Goal: Task Accomplishment & Management: Manage account settings

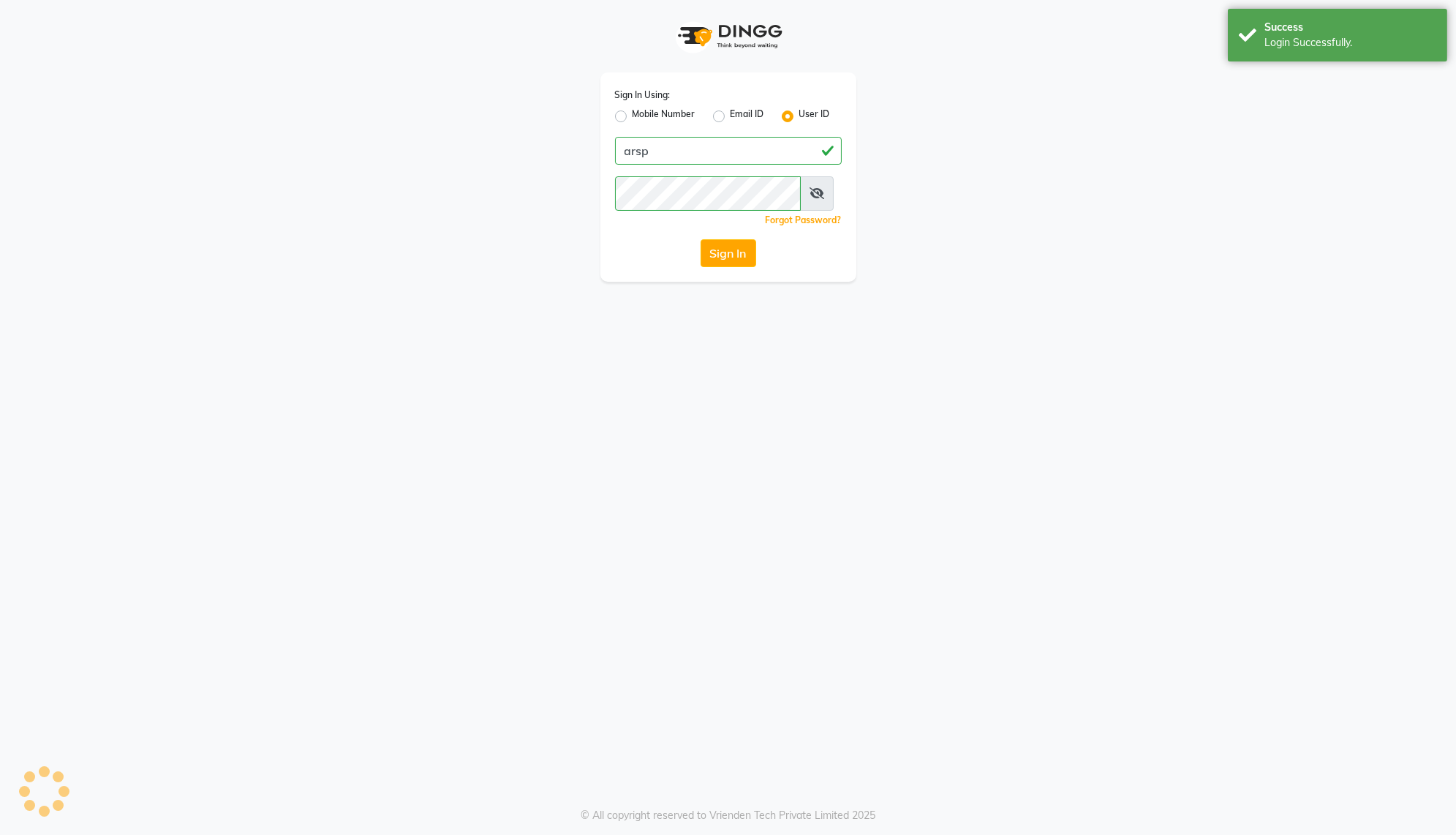
select select "103"
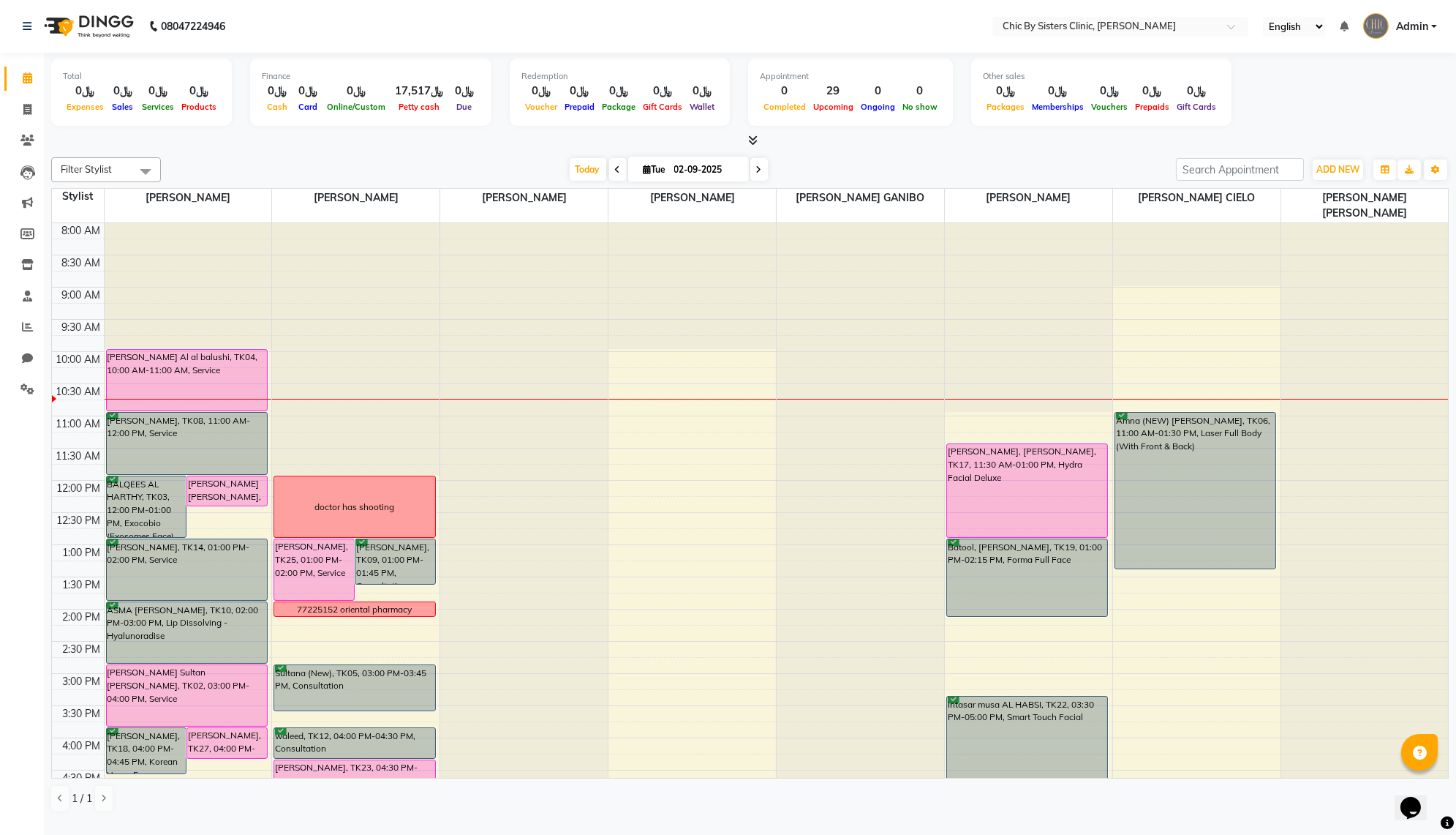
click at [21, 248] on li "Members" at bounding box center [22, 234] width 44 height 32
click at [24, 258] on span at bounding box center [27, 265] width 26 height 16
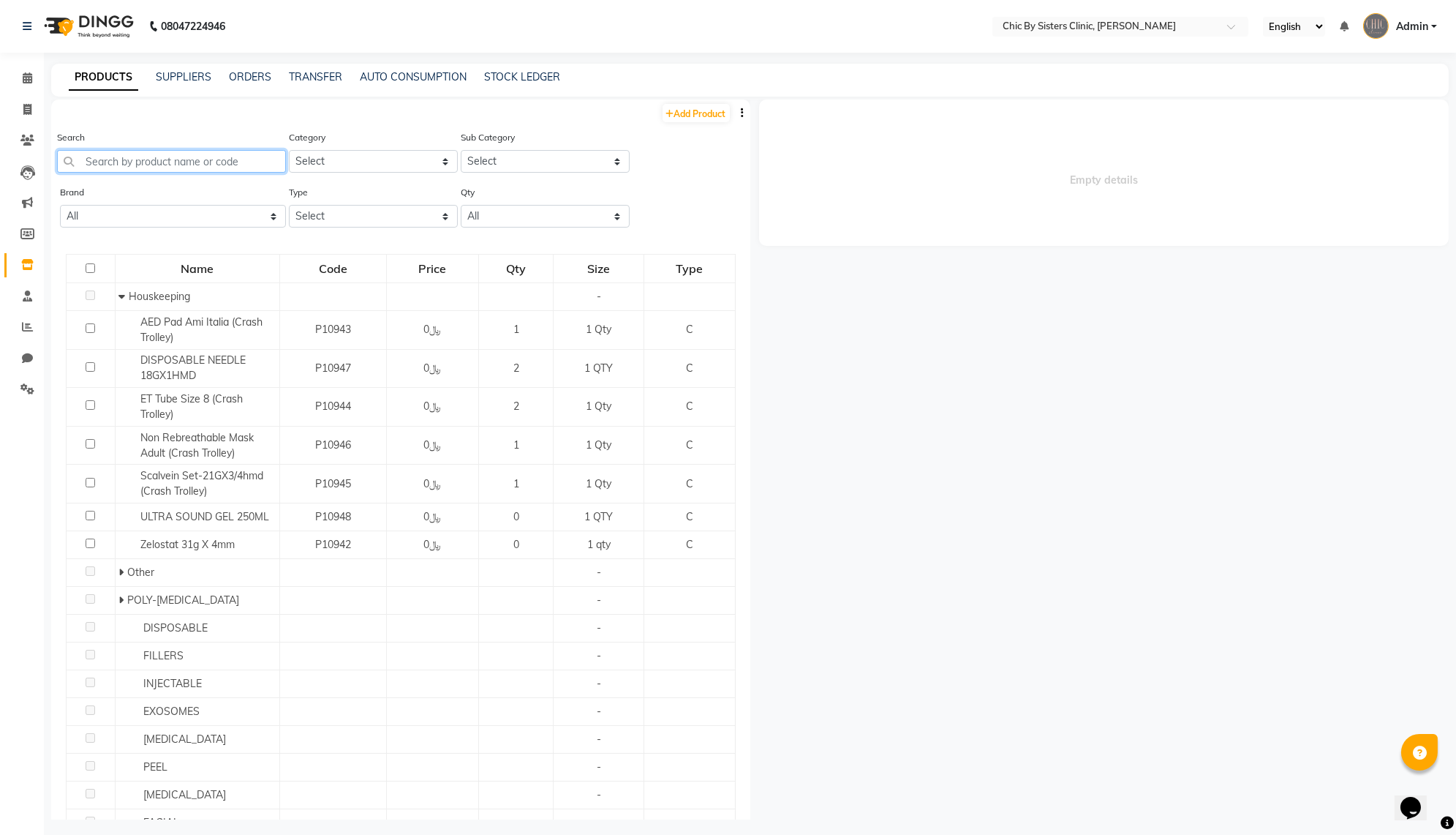
click at [179, 170] on input "text" at bounding box center [171, 162] width 229 height 23
paste input "P10209"
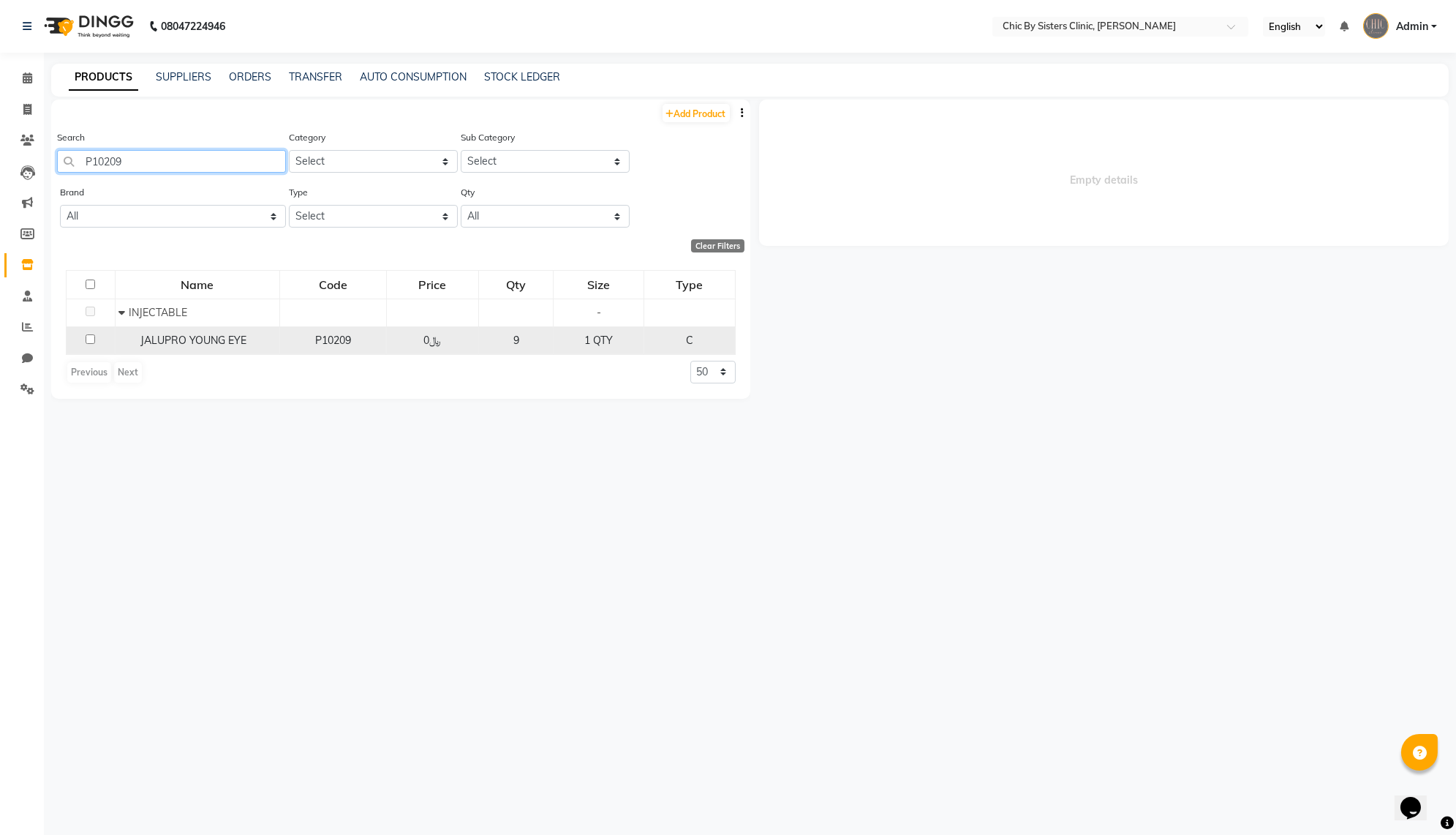
type input "P10209"
click at [201, 346] on span "JALUPRO YOUNG EYE" at bounding box center [193, 341] width 106 height 13
select select
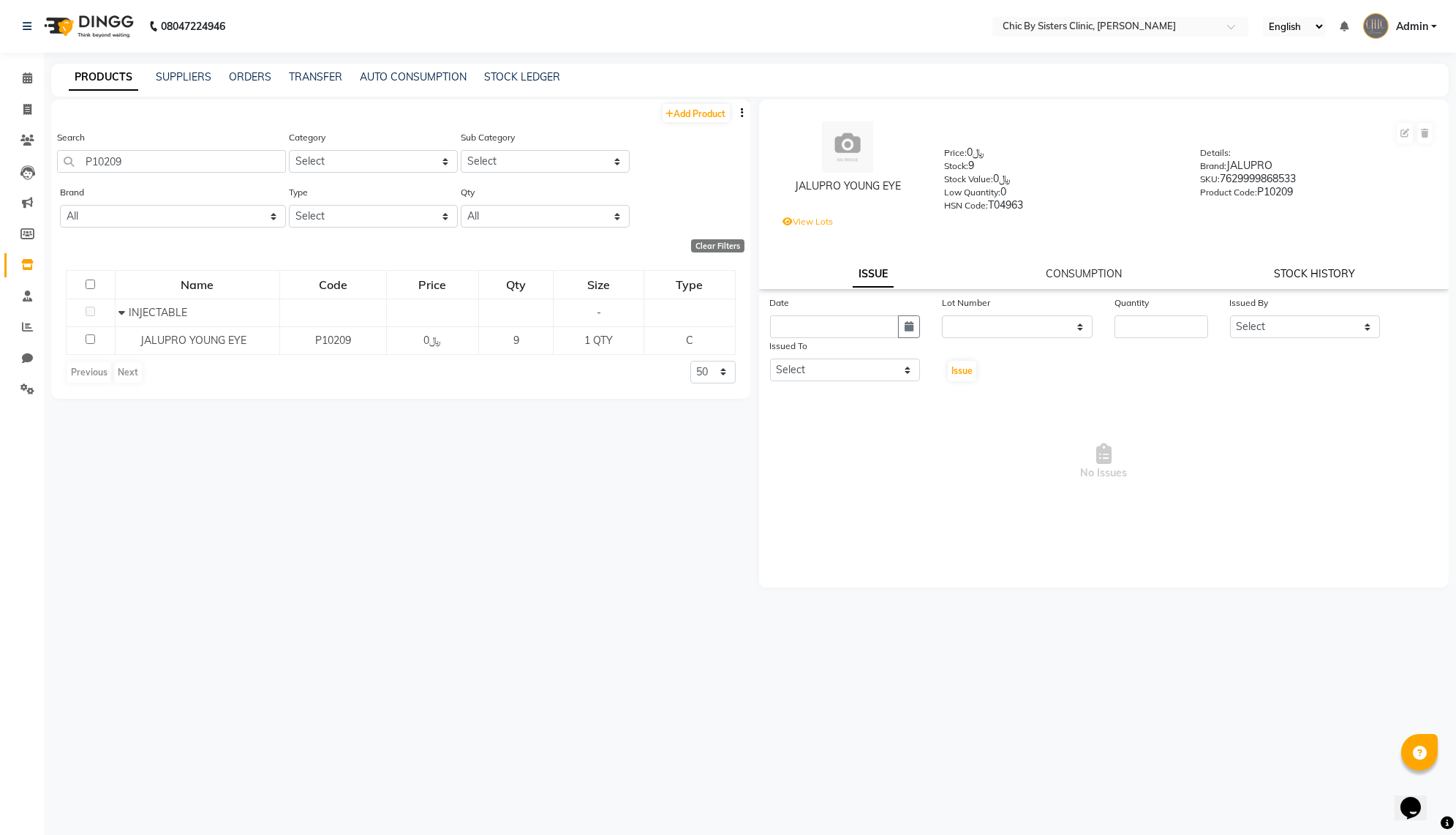
click at [1306, 280] on link "STOCK HISTORY" at bounding box center [1314, 274] width 81 height 13
select select "all"
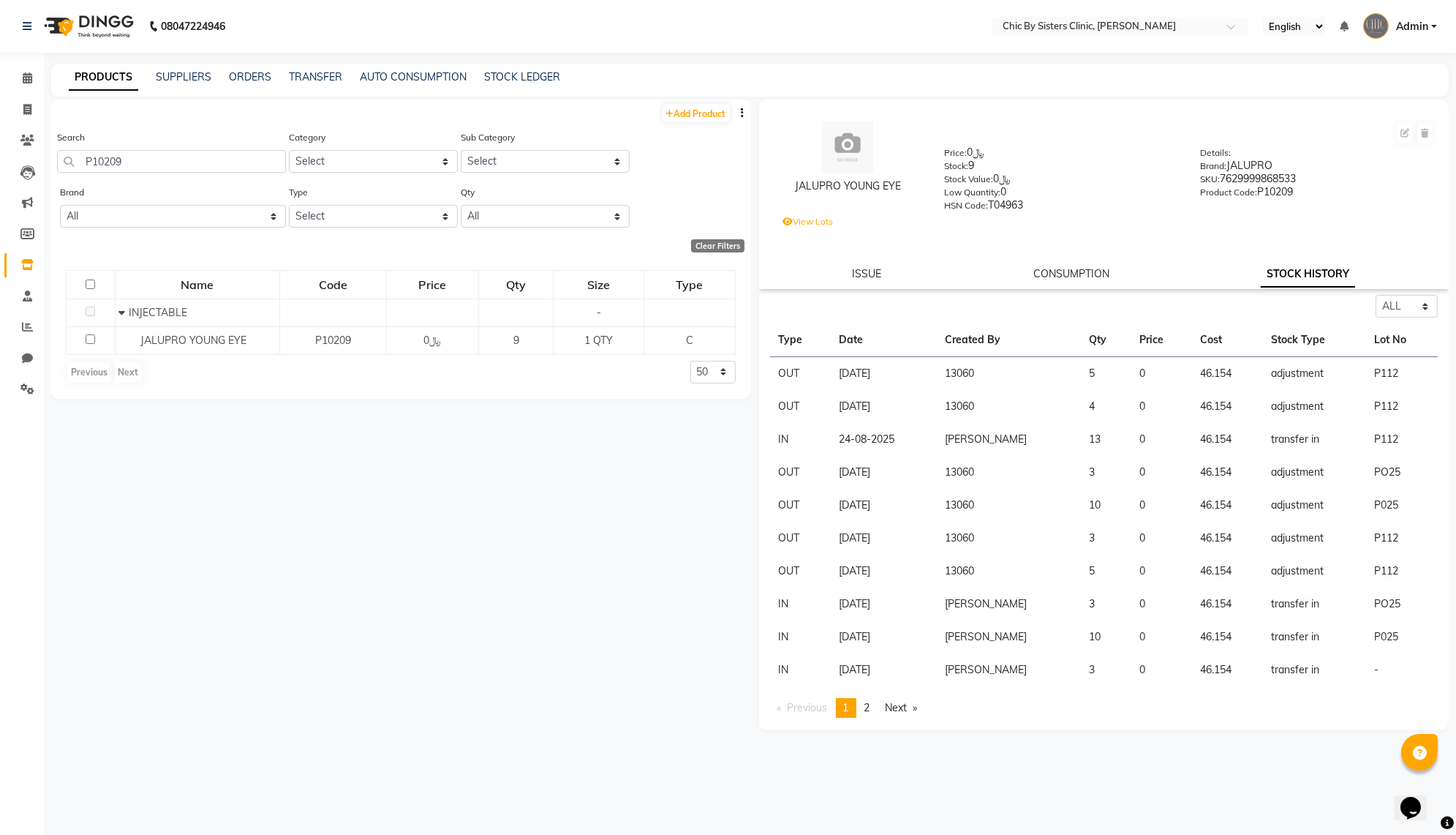
scroll to position [14, 0]
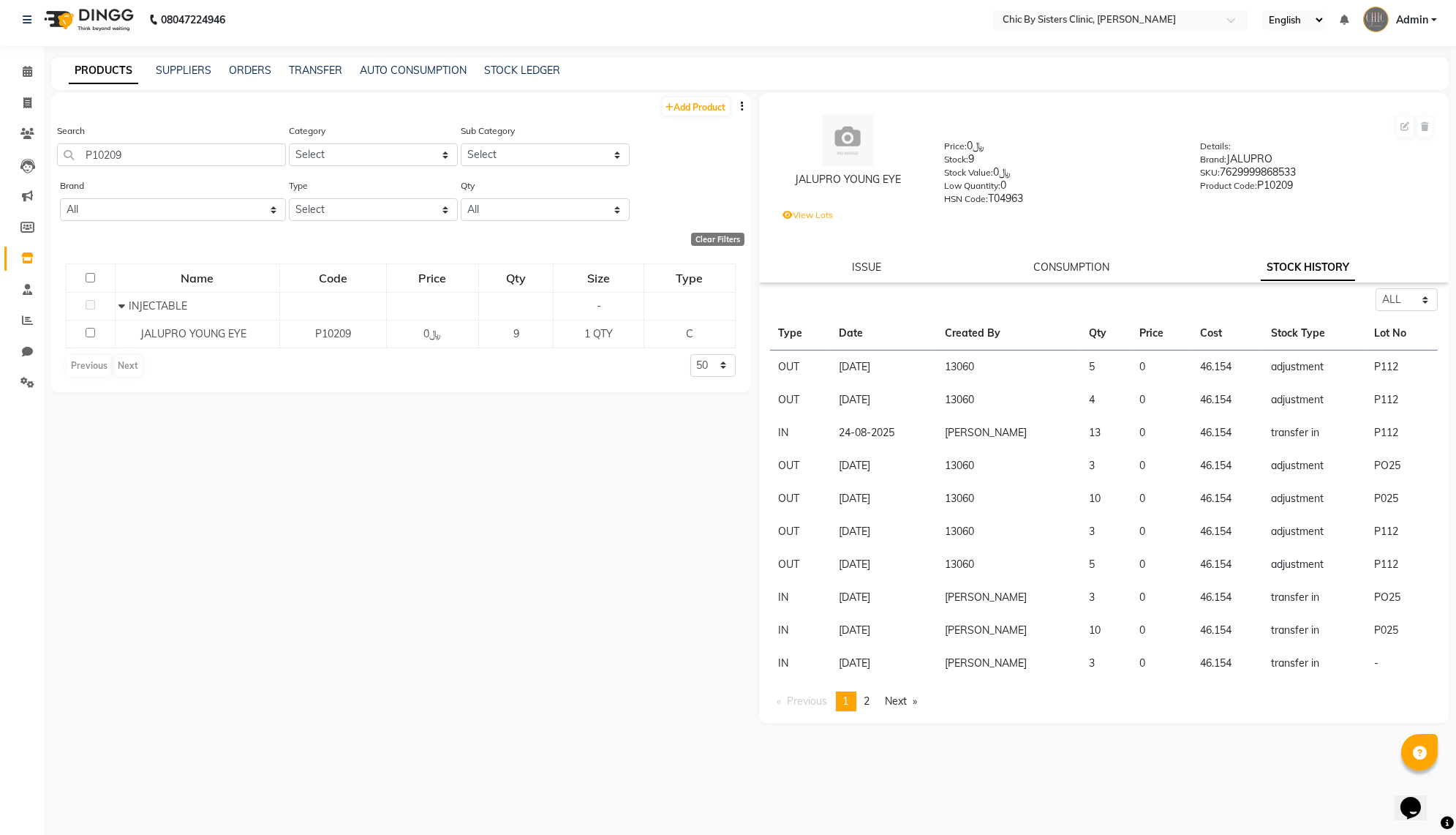
click at [817, 221] on label "View Lots" at bounding box center [808, 215] width 50 height 13
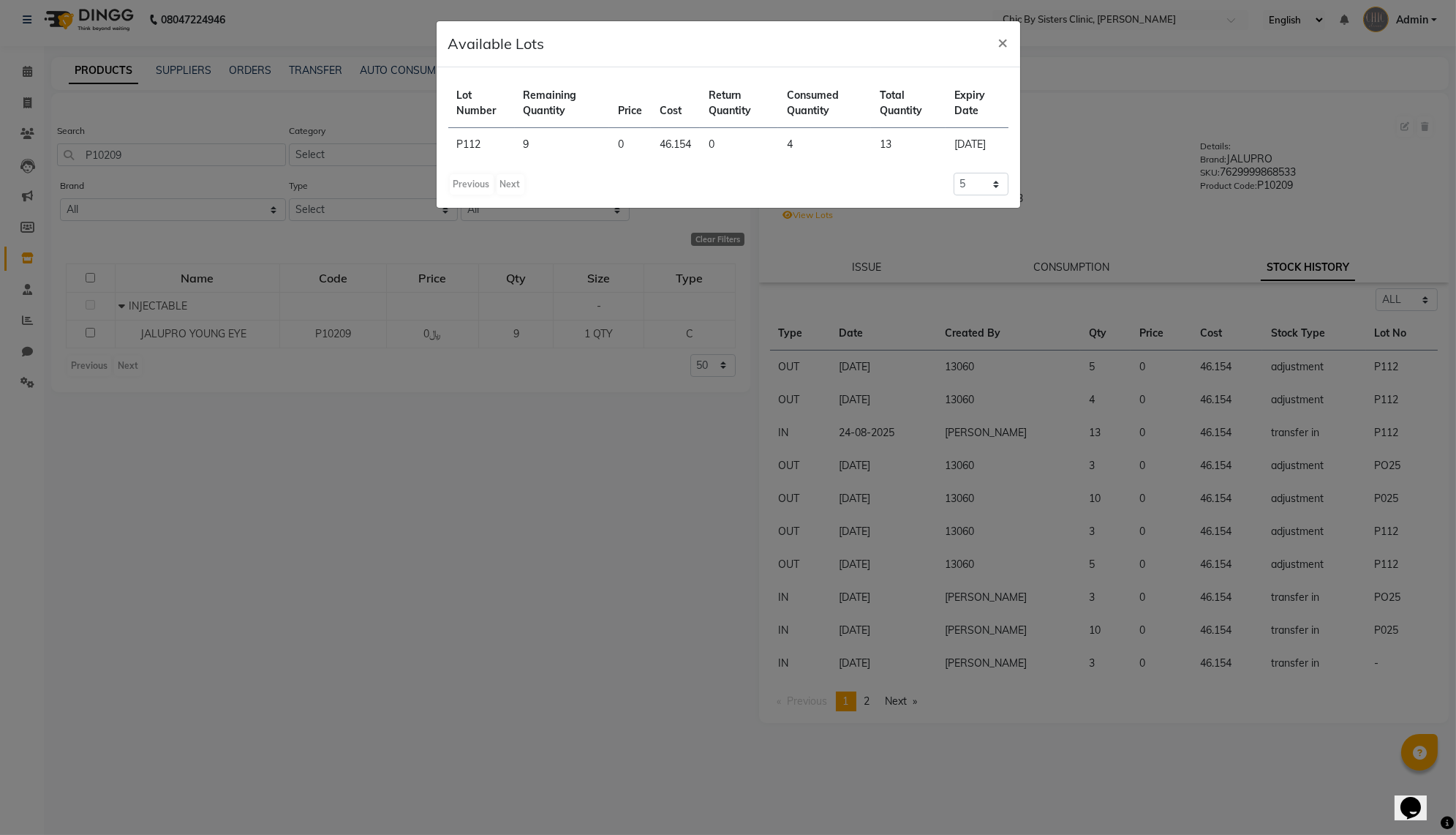
click at [527, 783] on ngb-modal-window "Available Lots × Lot Number Remaining Quantity Price Cost Return Quantity Consu…" at bounding box center [728, 418] width 1456 height 835
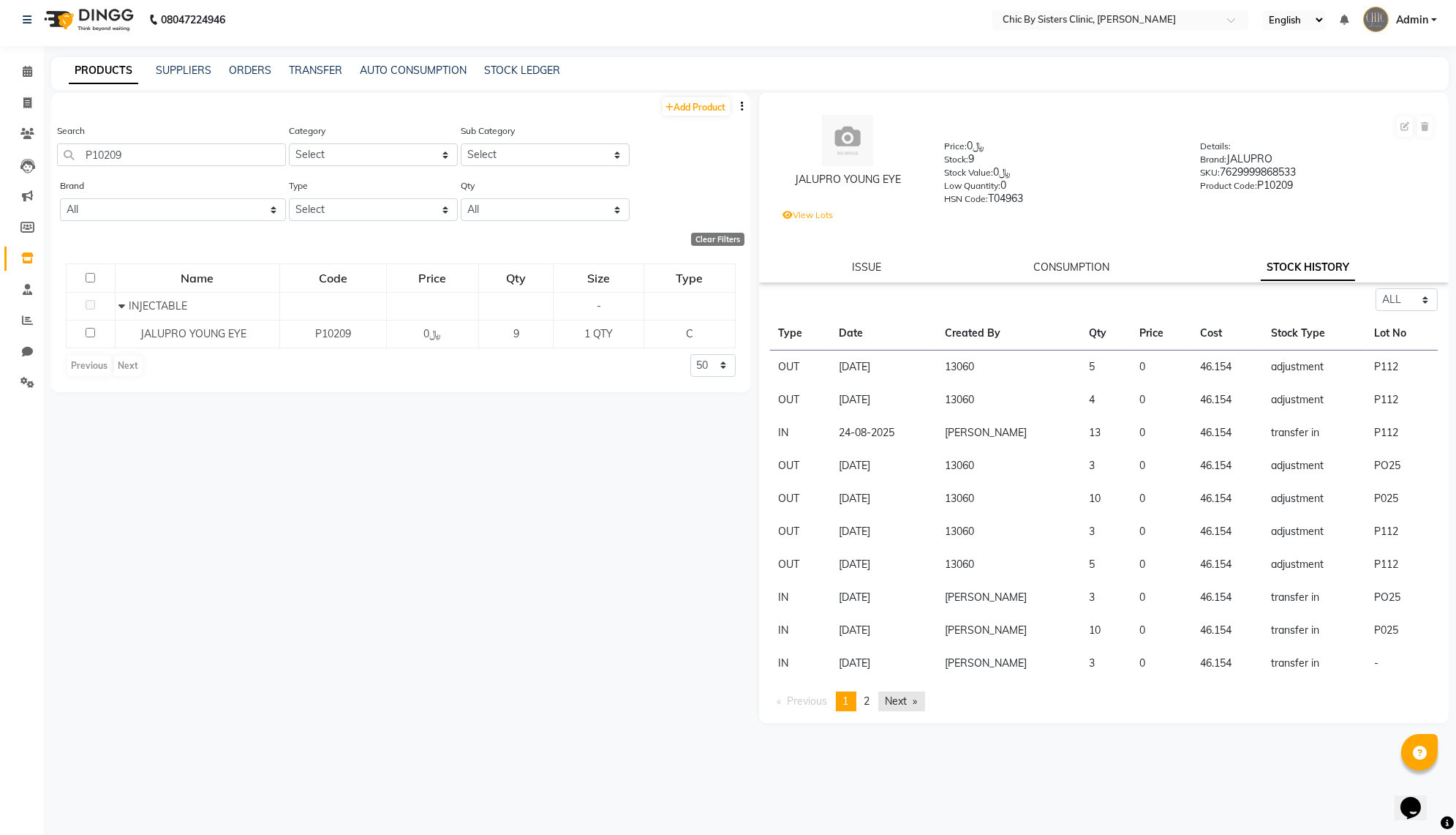
click at [925, 711] on link "Next page" at bounding box center [901, 701] width 47 height 20
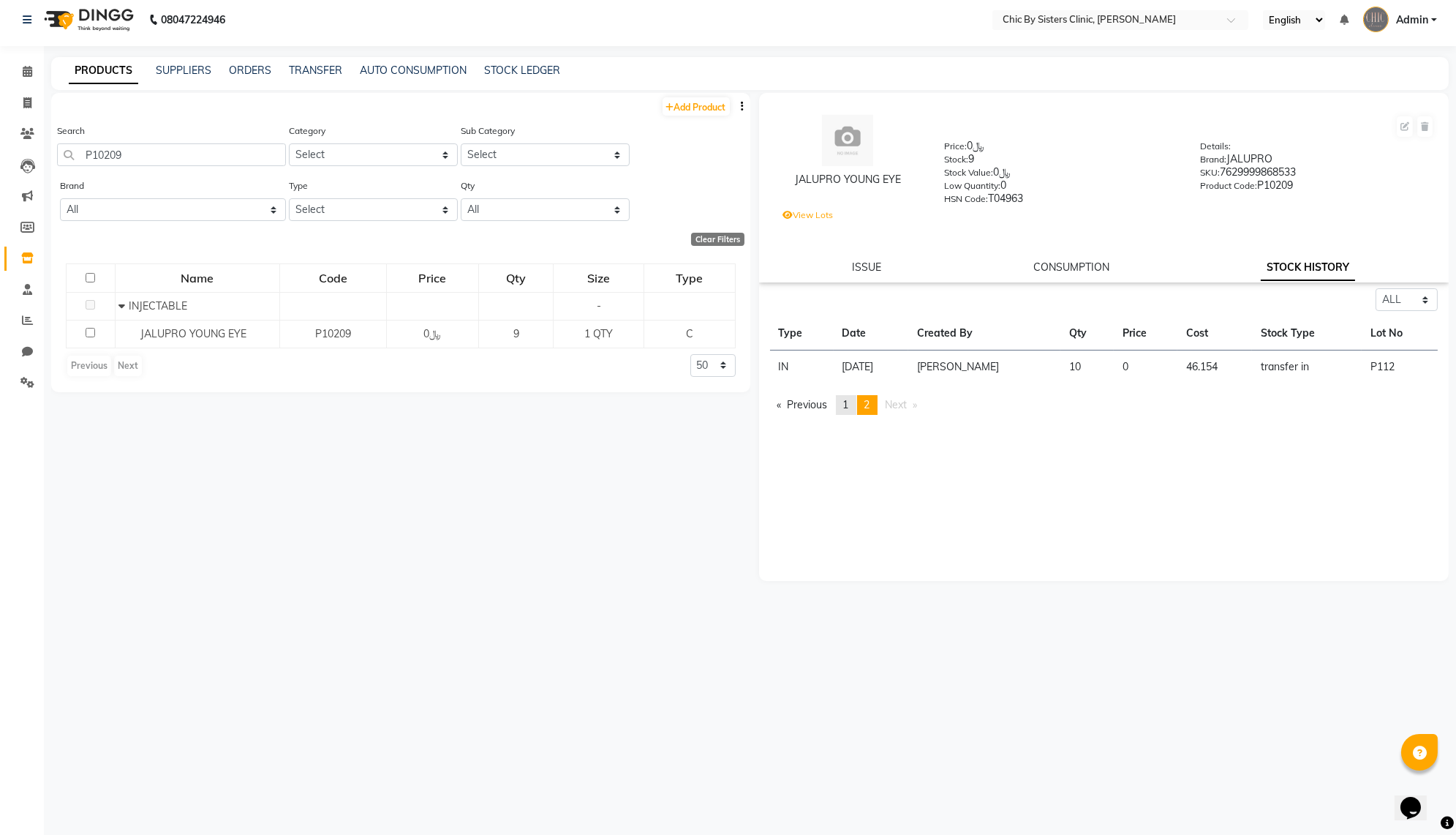
click at [853, 415] on link "page 1" at bounding box center [845, 405] width 20 height 20
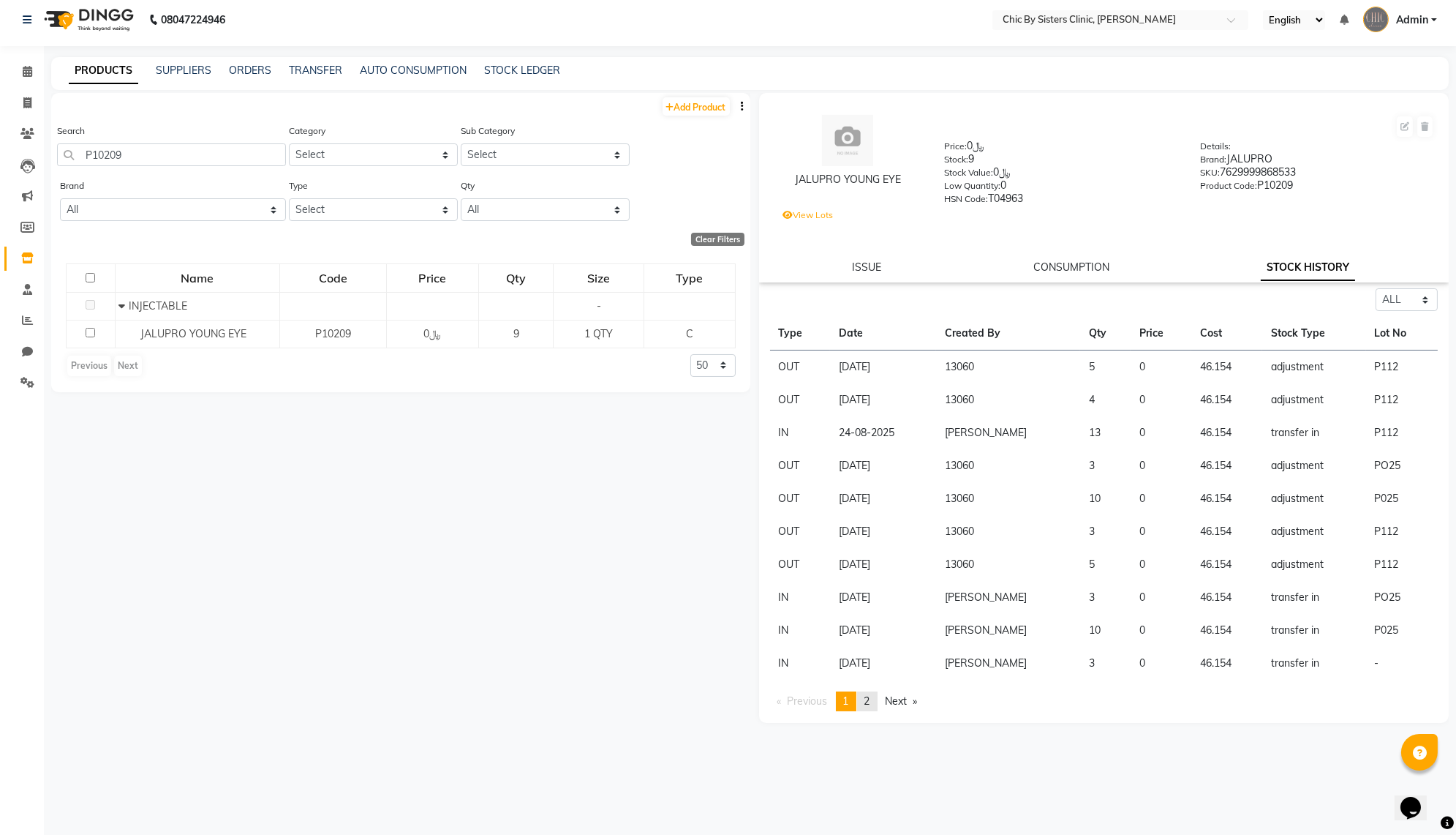
click at [877, 711] on link "page 2" at bounding box center [866, 701] width 20 height 20
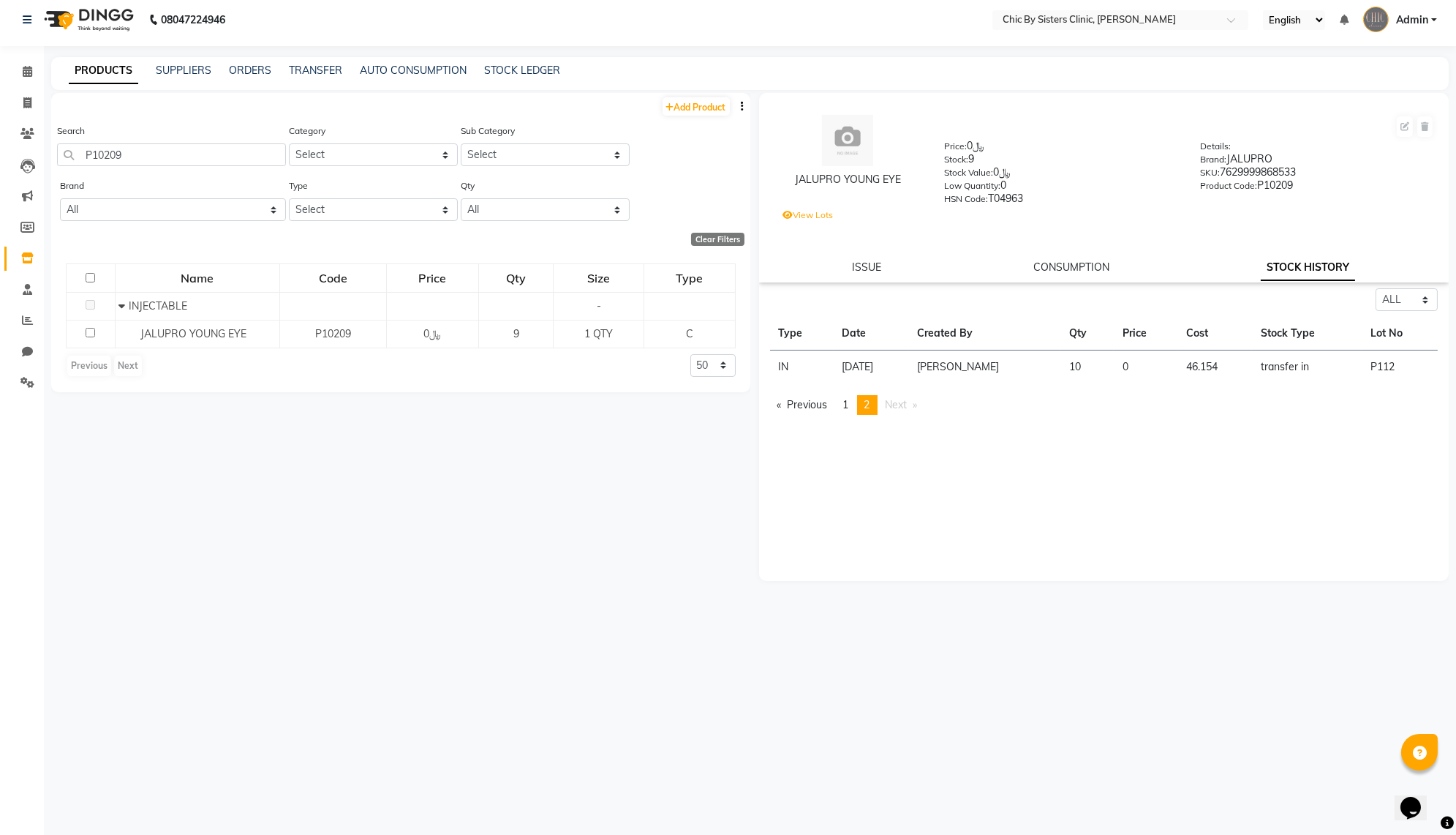
click at [861, 581] on div "Select ALL IN OUT Type Date Created By Qty Price Cost Stock Type Lot No IN [DAT…" at bounding box center [1104, 435] width 690 height 292
click at [118, 158] on input "P10209" at bounding box center [171, 155] width 229 height 23
paste input "7"
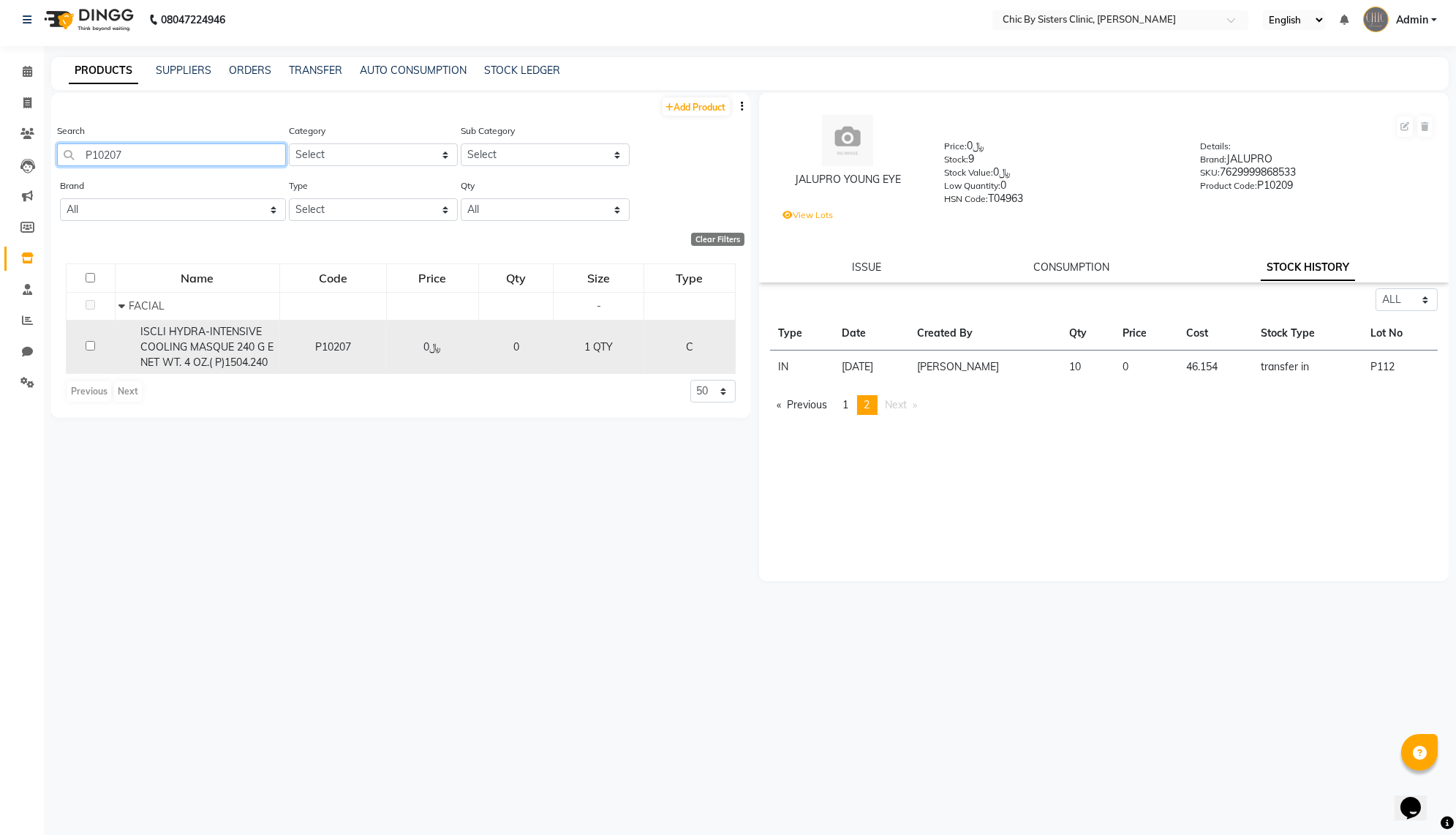
type input "P10207"
click at [167, 368] on span "ISCLI HYDRA-INTENSIVE COOLING MASQUE 240 G E NET WT. 4 OZ.( P)1504.240" at bounding box center [207, 347] width 133 height 44
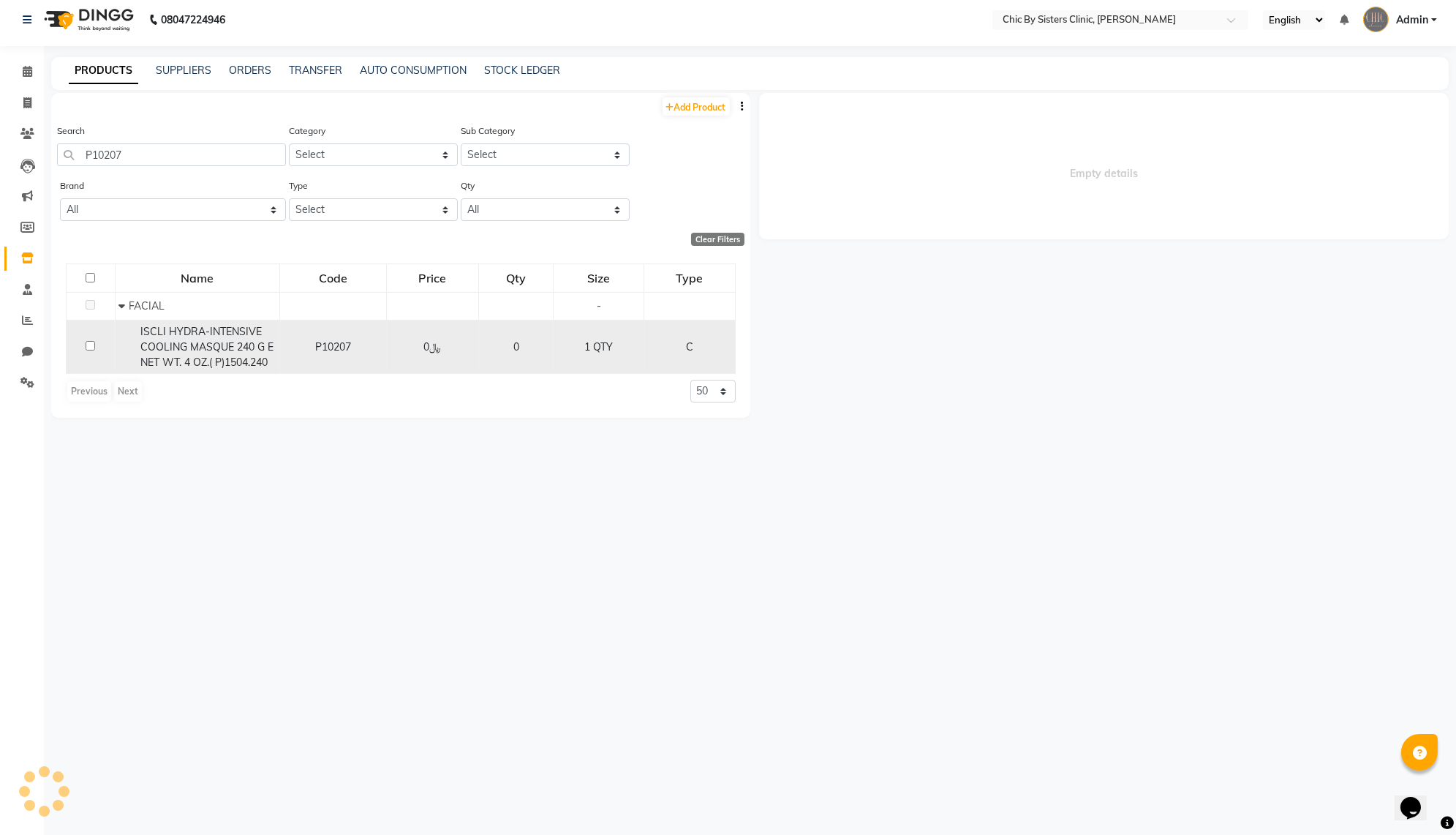
select select "all"
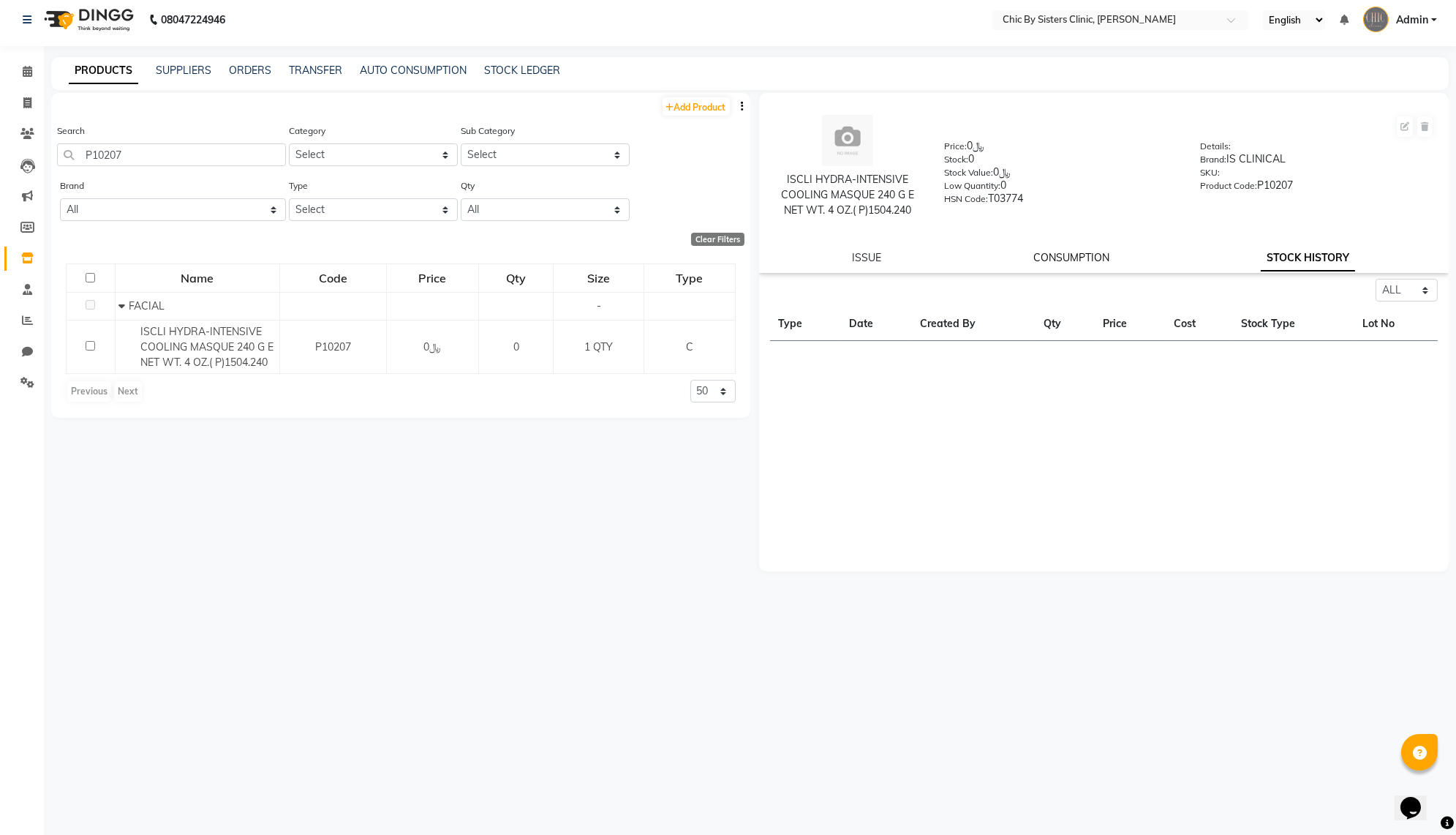
click at [1056, 264] on link "CONSUMPTION" at bounding box center [1070, 258] width 76 height 13
click at [863, 264] on link "ISSUE" at bounding box center [866, 258] width 29 height 13
select select
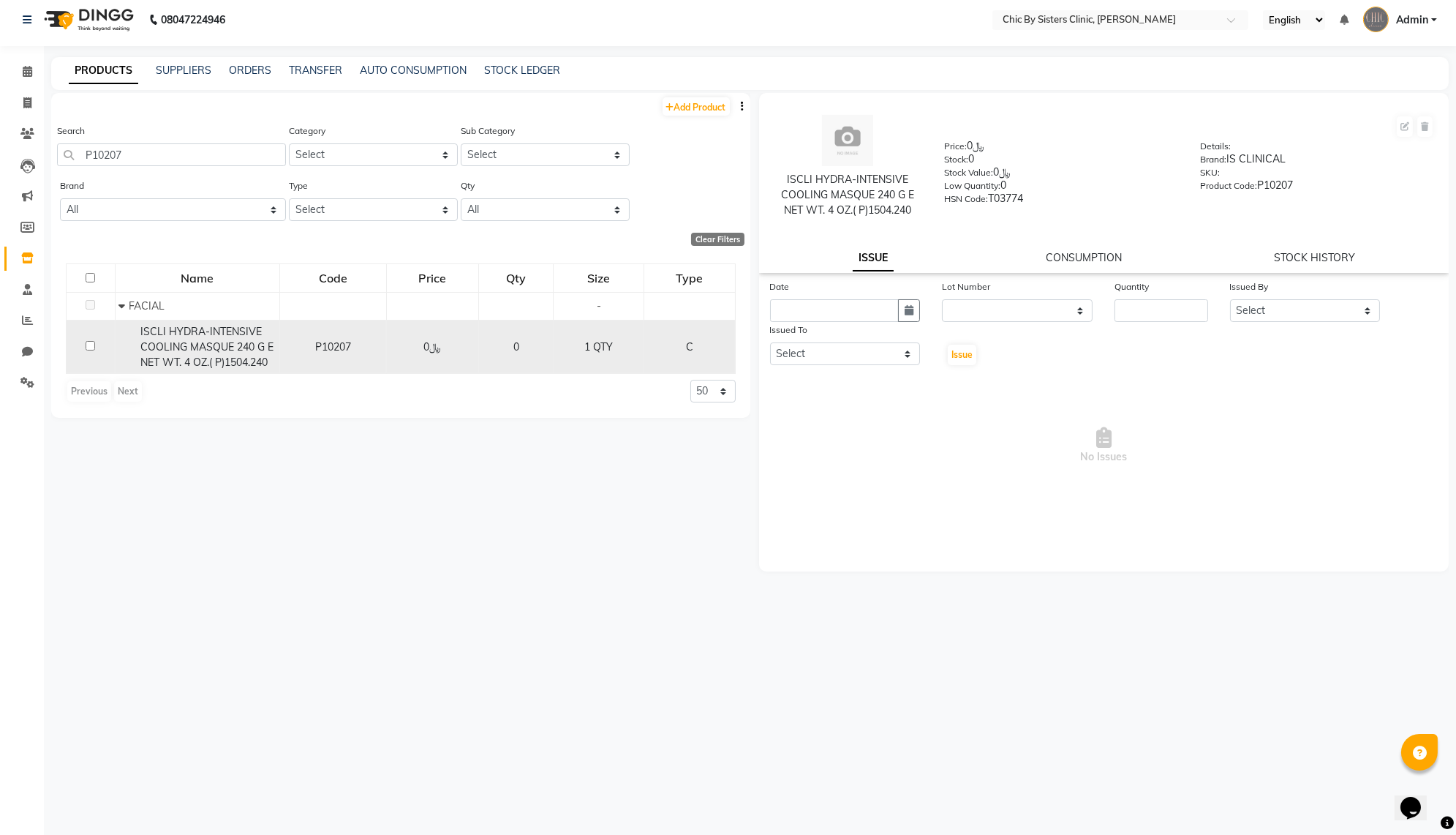
click at [249, 368] on span "ISCLI HYDRA-INTENSIVE COOLING MASQUE 240 G E NET WT. 4 OZ.( P)1504.240" at bounding box center [207, 347] width 133 height 44
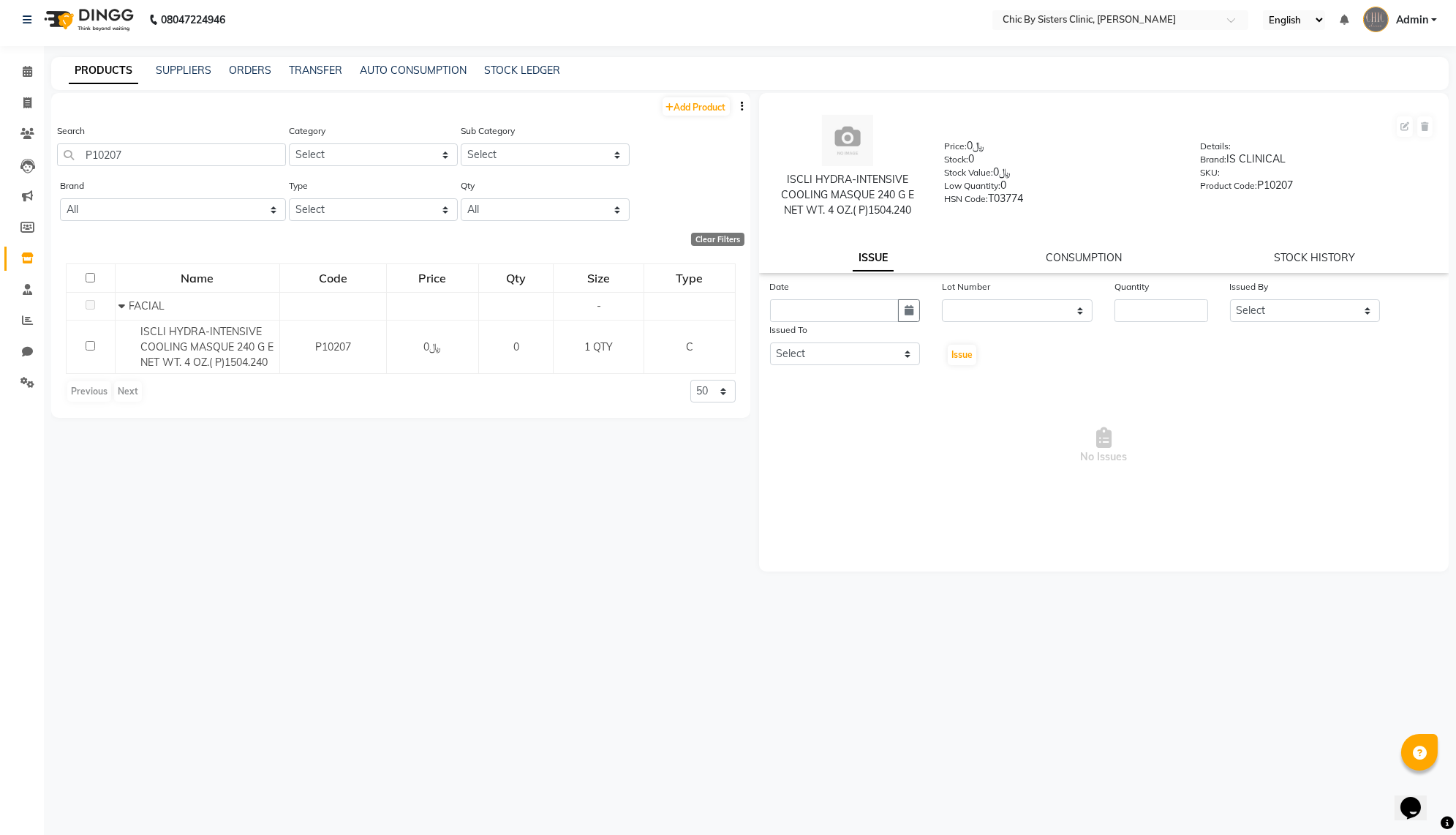
scroll to position [0, 0]
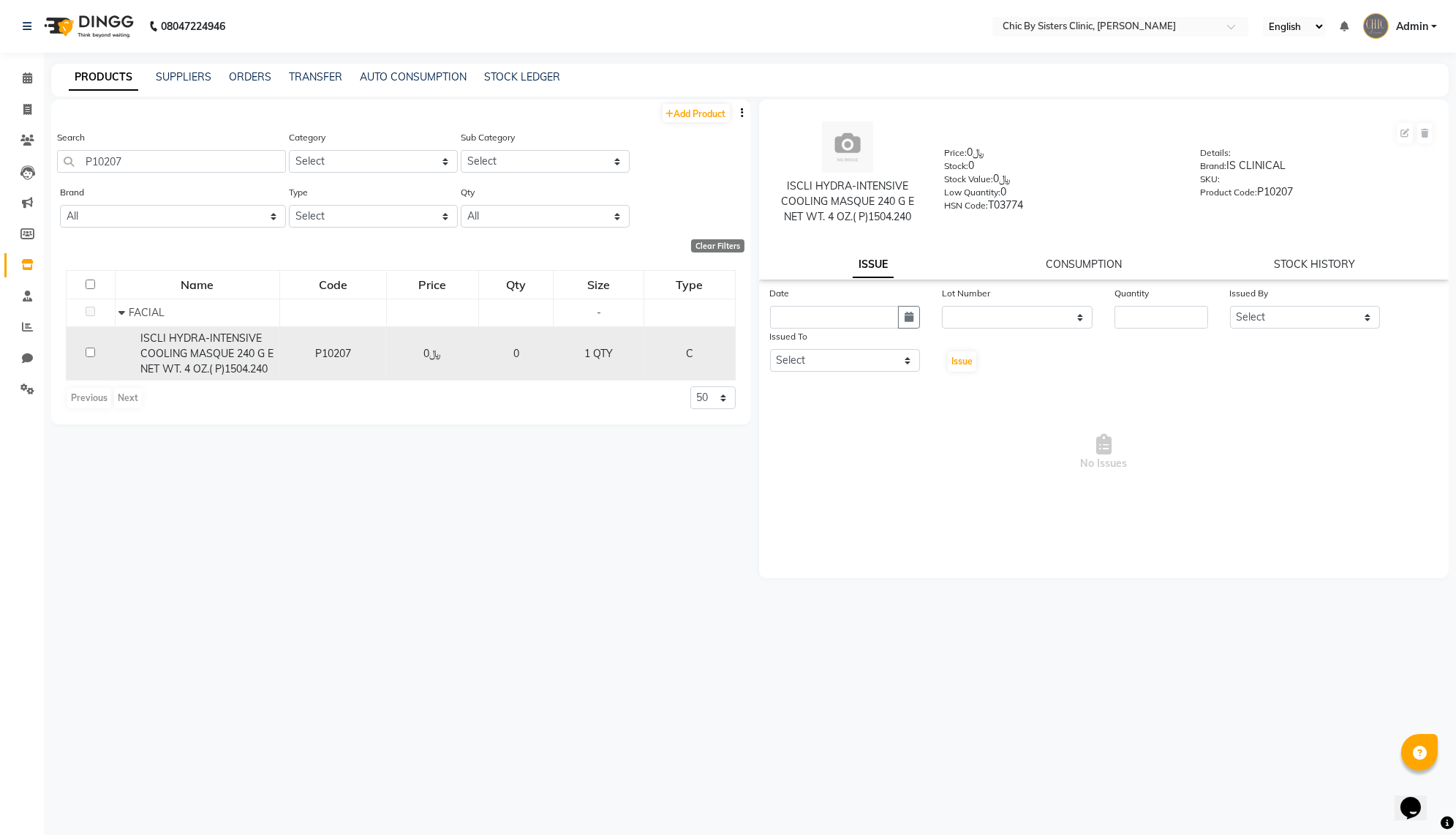
click at [203, 375] on span "ISCLI HYDRA-INTENSIVE COOLING MASQUE 240 G E NET WT. 4 OZ.( P)1504.240" at bounding box center [207, 353] width 133 height 44
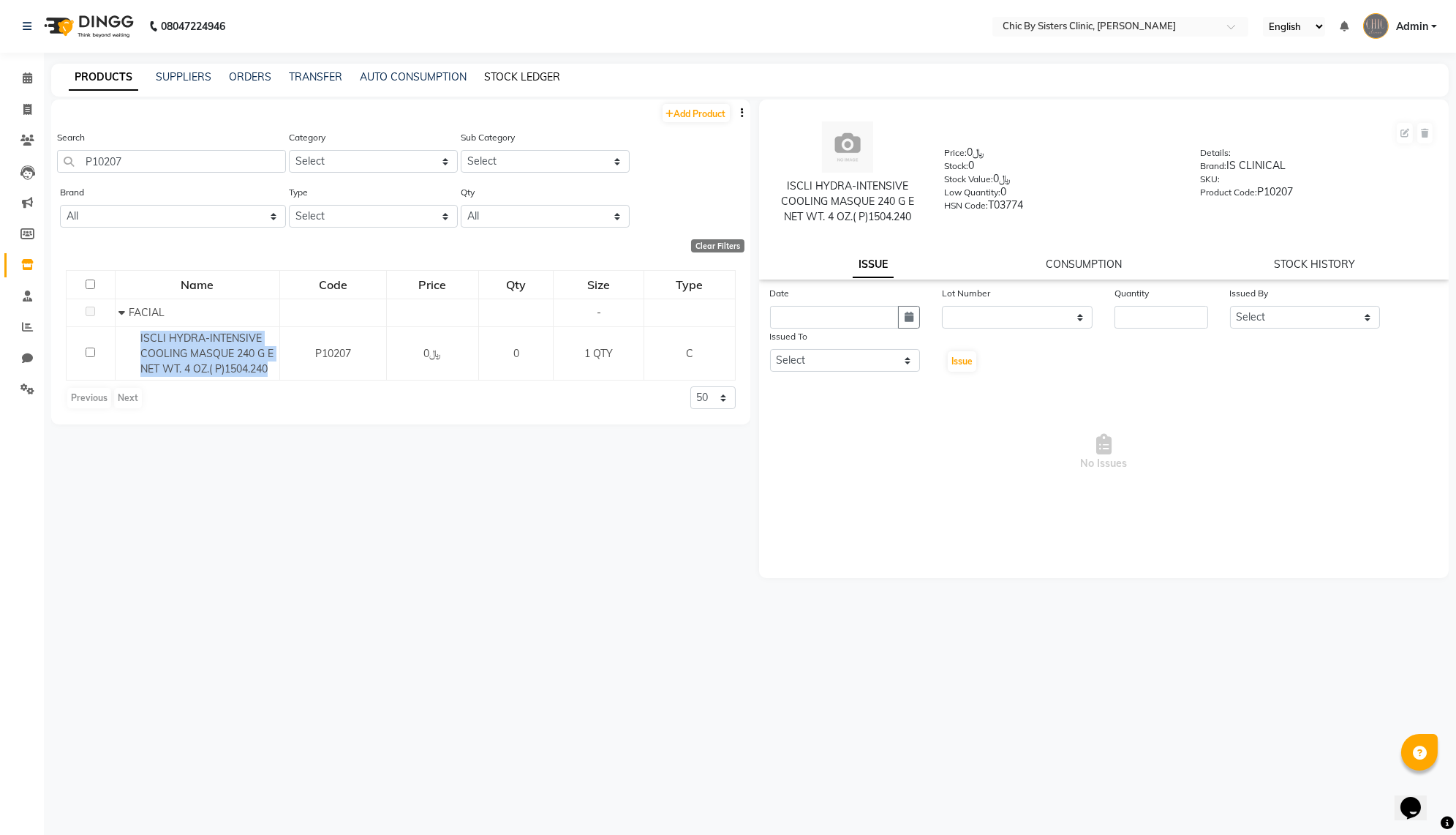
click at [560, 83] on link "STOCK LEDGER" at bounding box center [521, 77] width 76 height 13
select select "all"
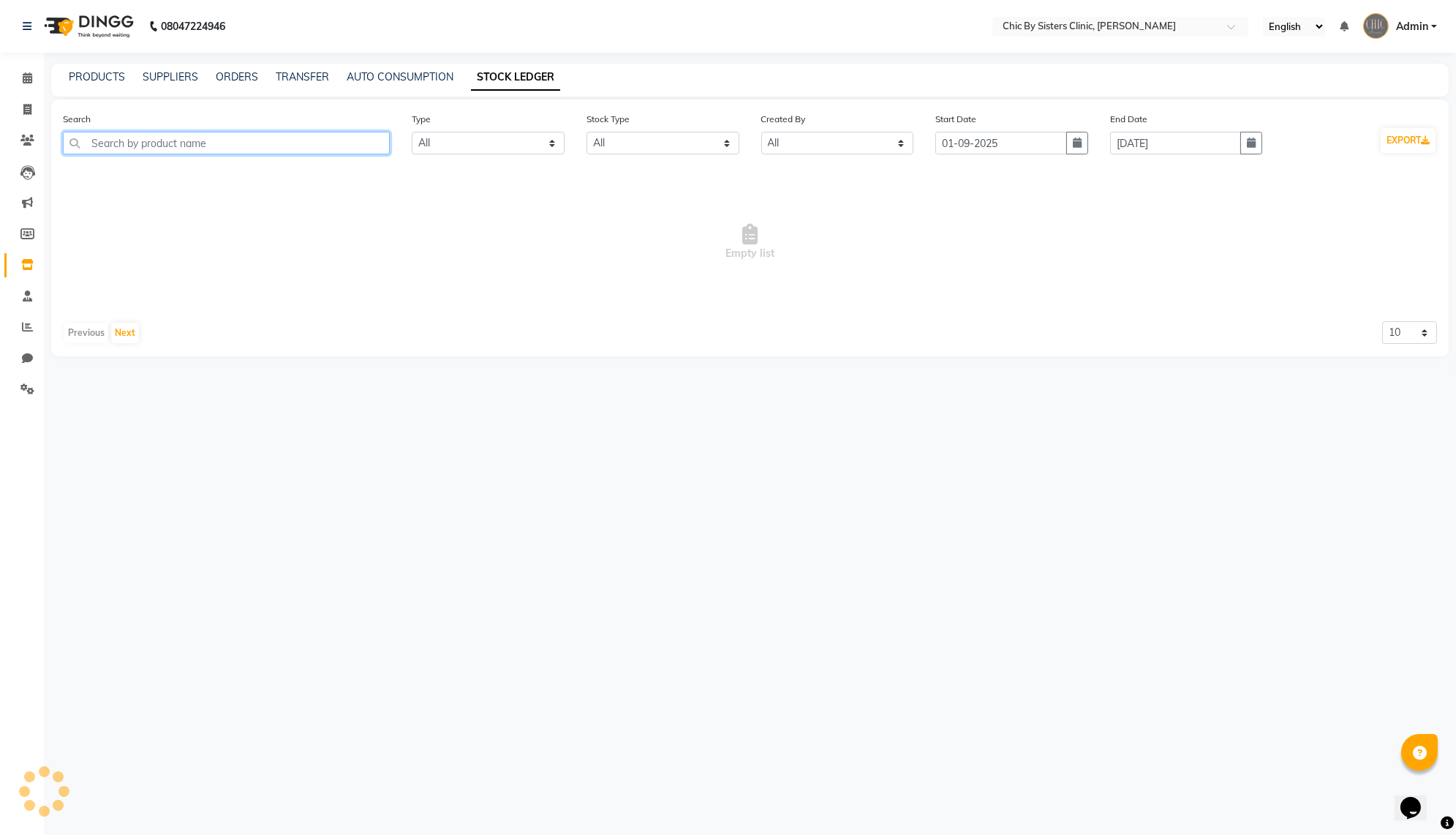
click at [251, 152] on input "text" at bounding box center [226, 143] width 327 height 23
paste input "P10207"
type input "P10207"
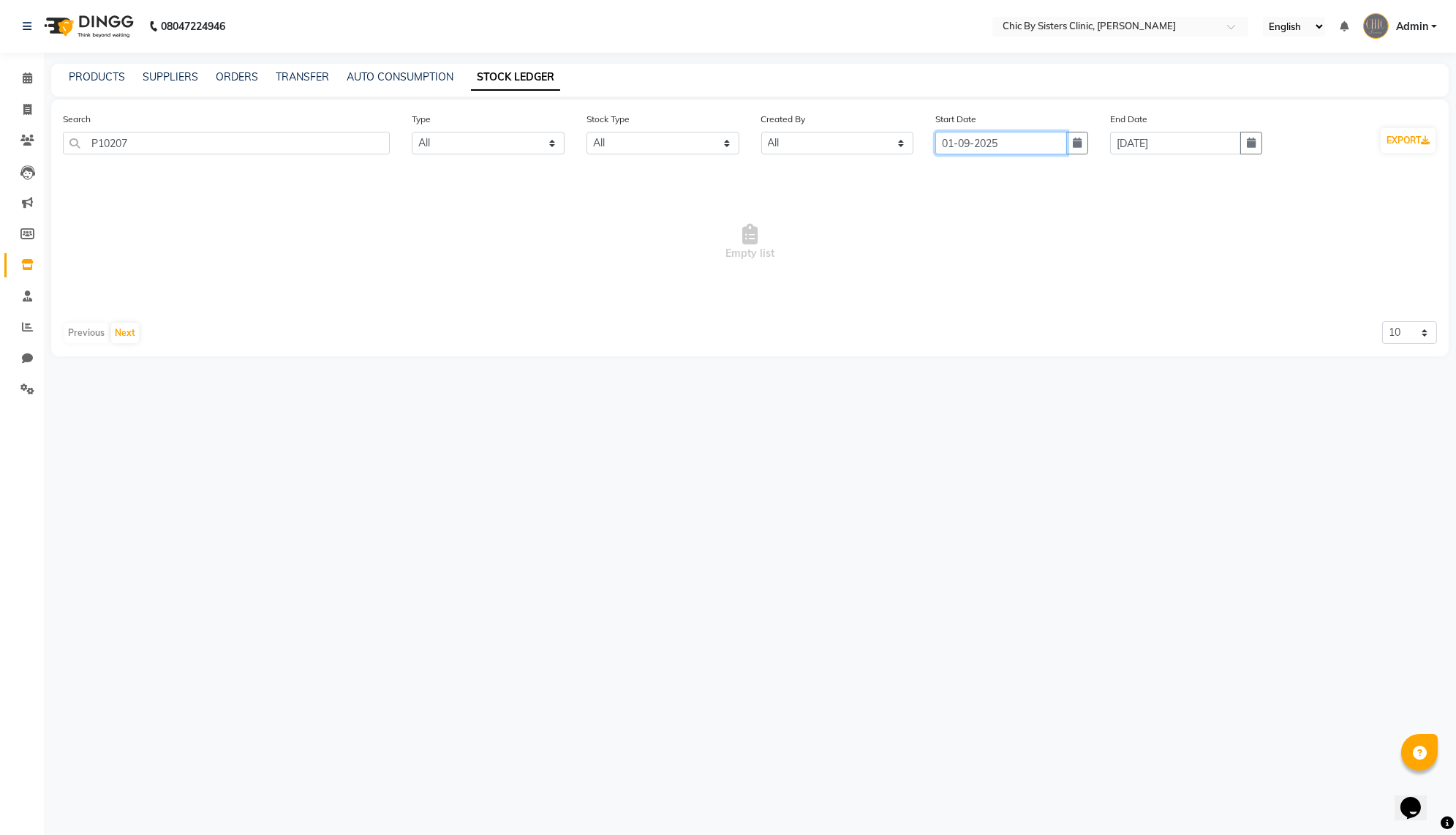
click at [961, 154] on input "01-09-2025" at bounding box center [1000, 143] width 132 height 23
select select "9"
select select "2025"
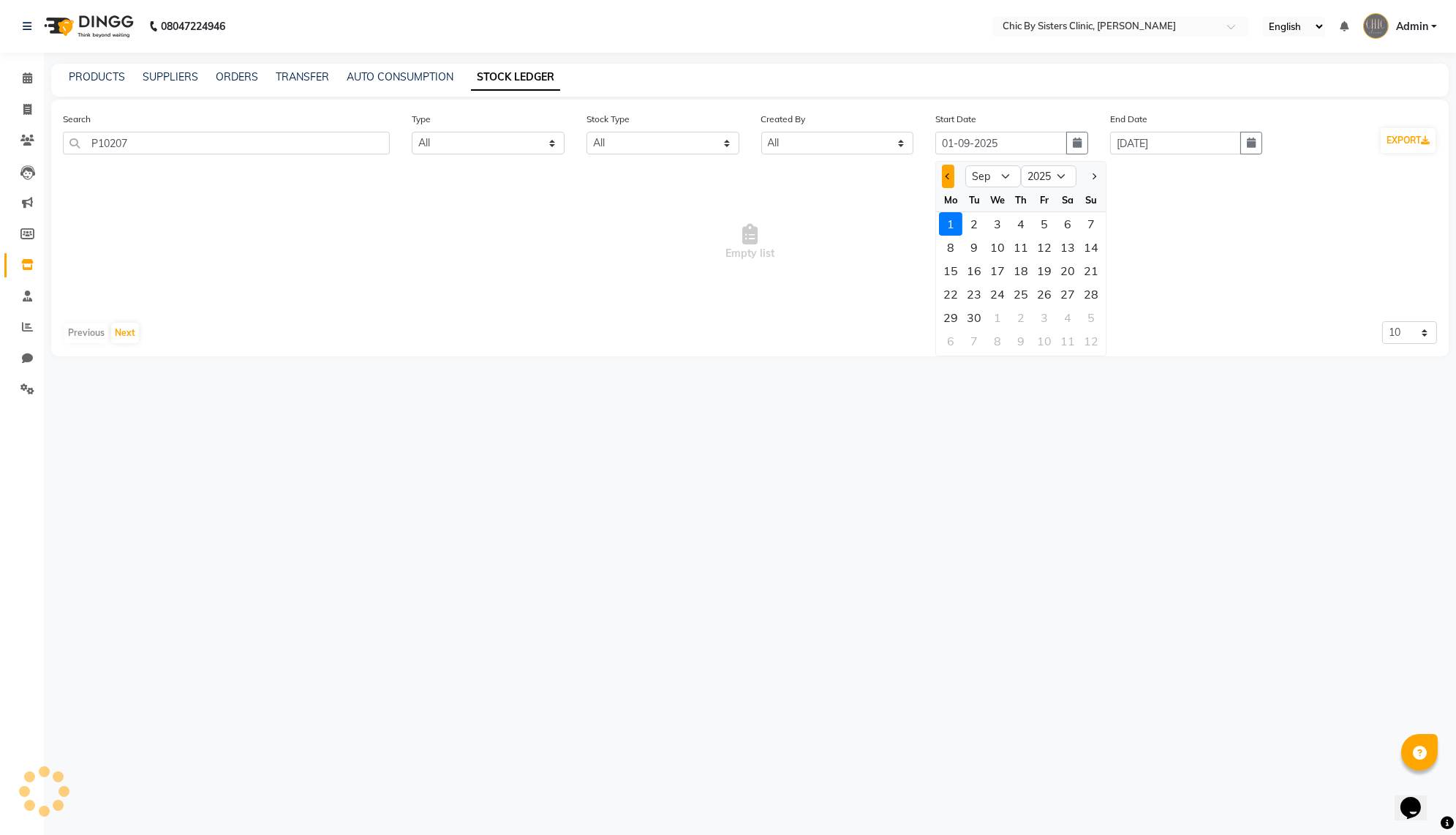
click at [949, 188] on button "Previous month" at bounding box center [947, 176] width 13 height 23
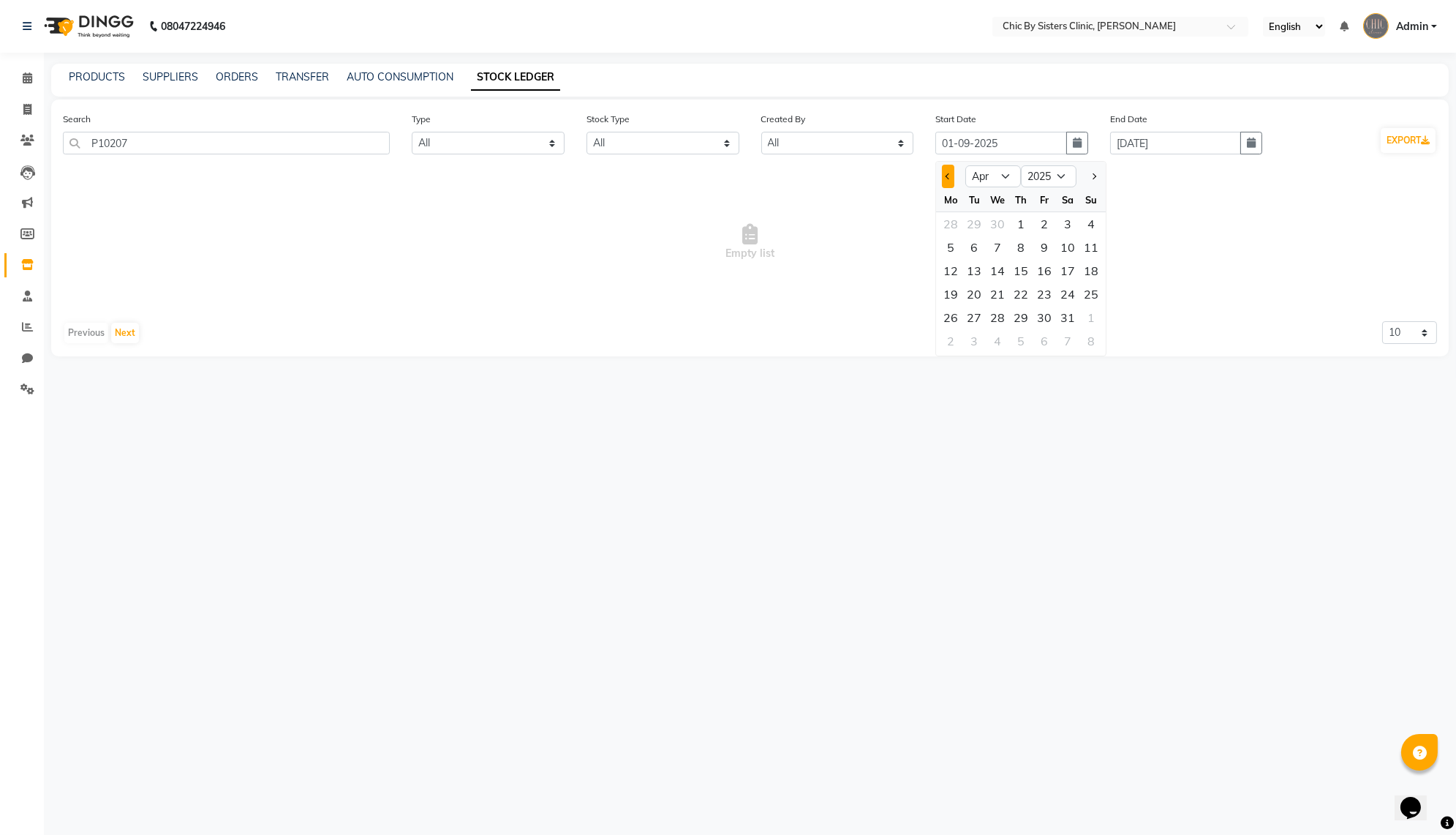
click at [949, 188] on button "Previous month" at bounding box center [947, 176] width 13 height 23
select select "1"
click at [1008, 236] on div "1" at bounding box center [997, 223] width 23 height 23
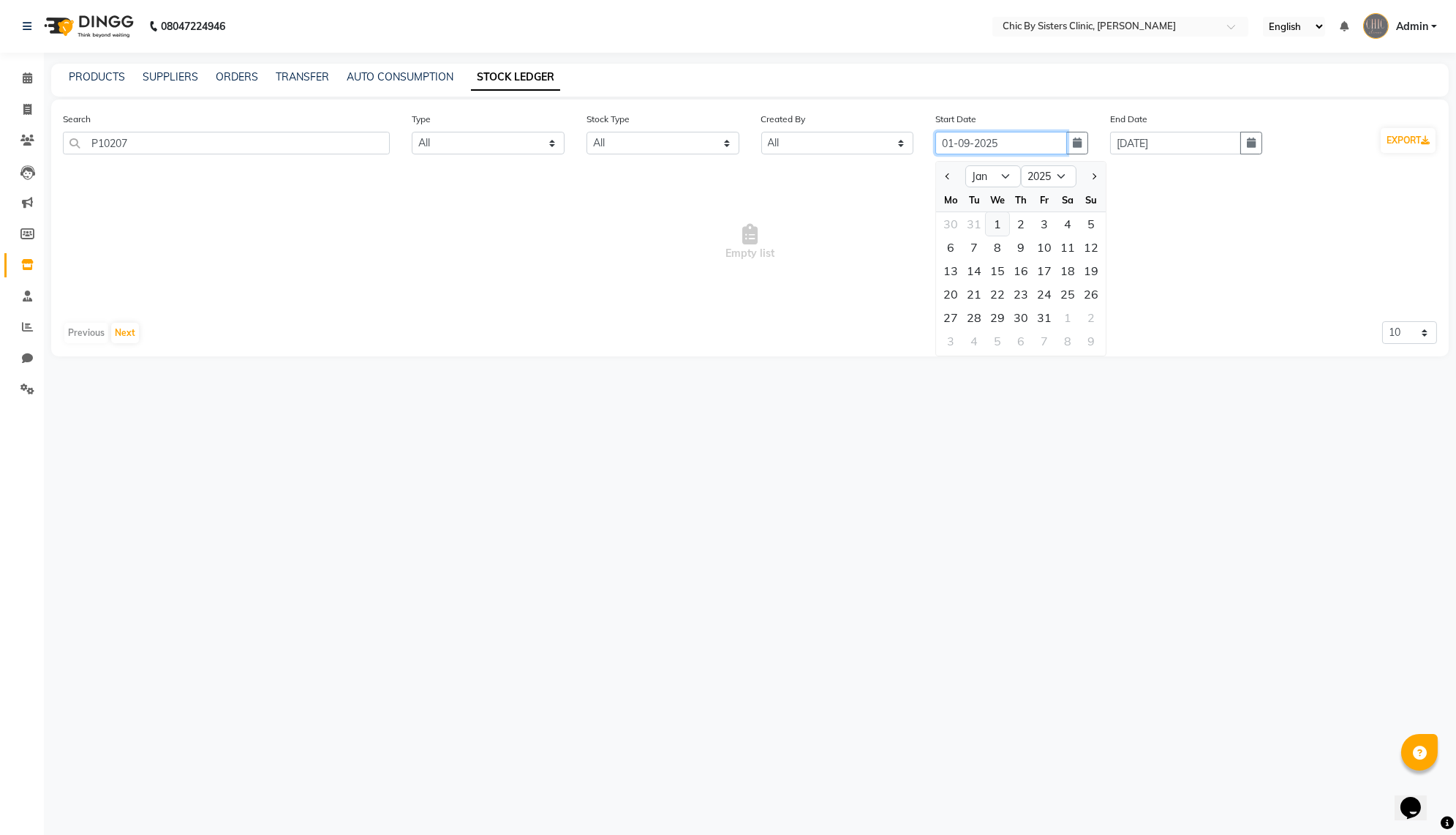
type input "[DATE]"
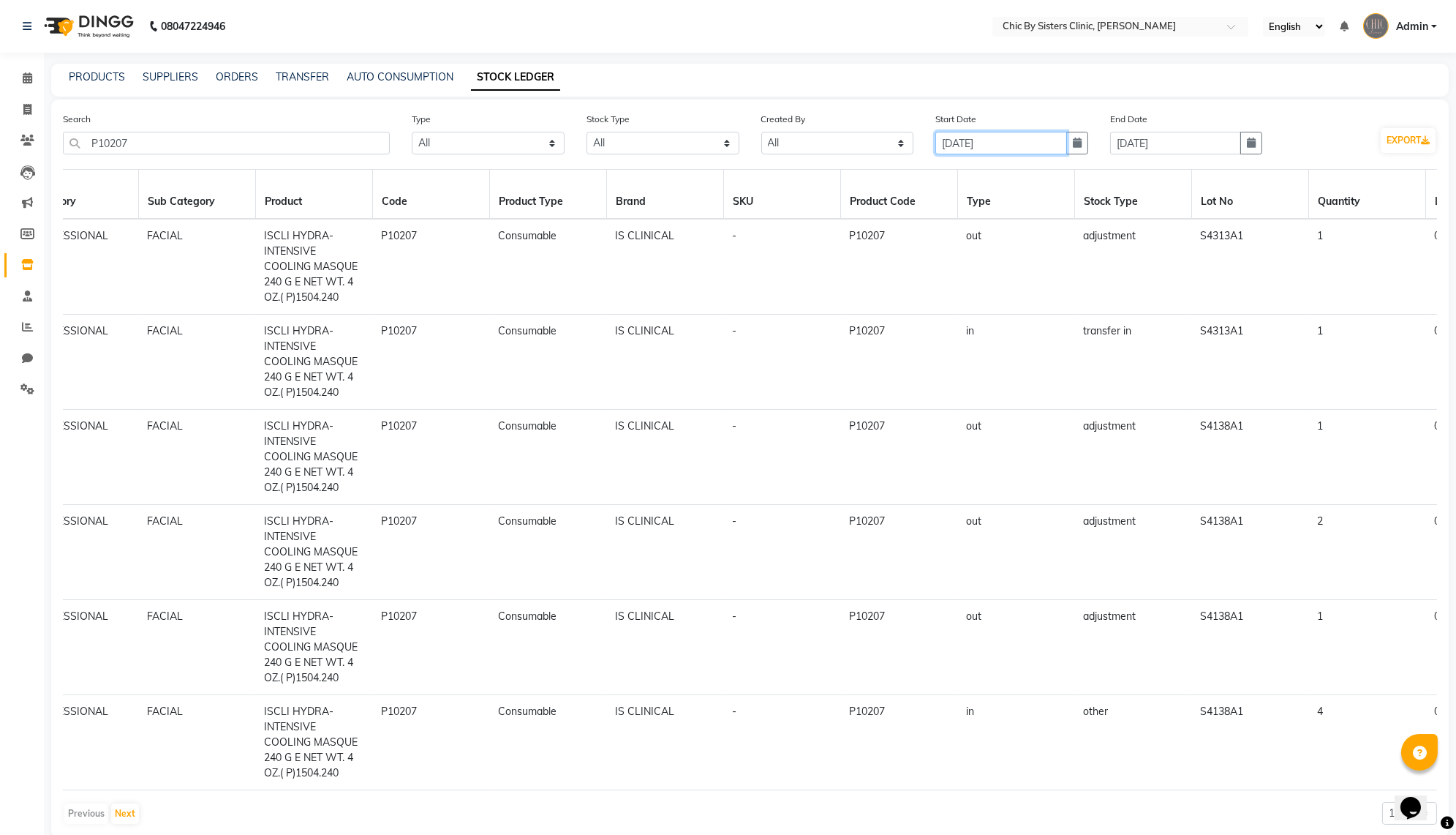
scroll to position [0, 49]
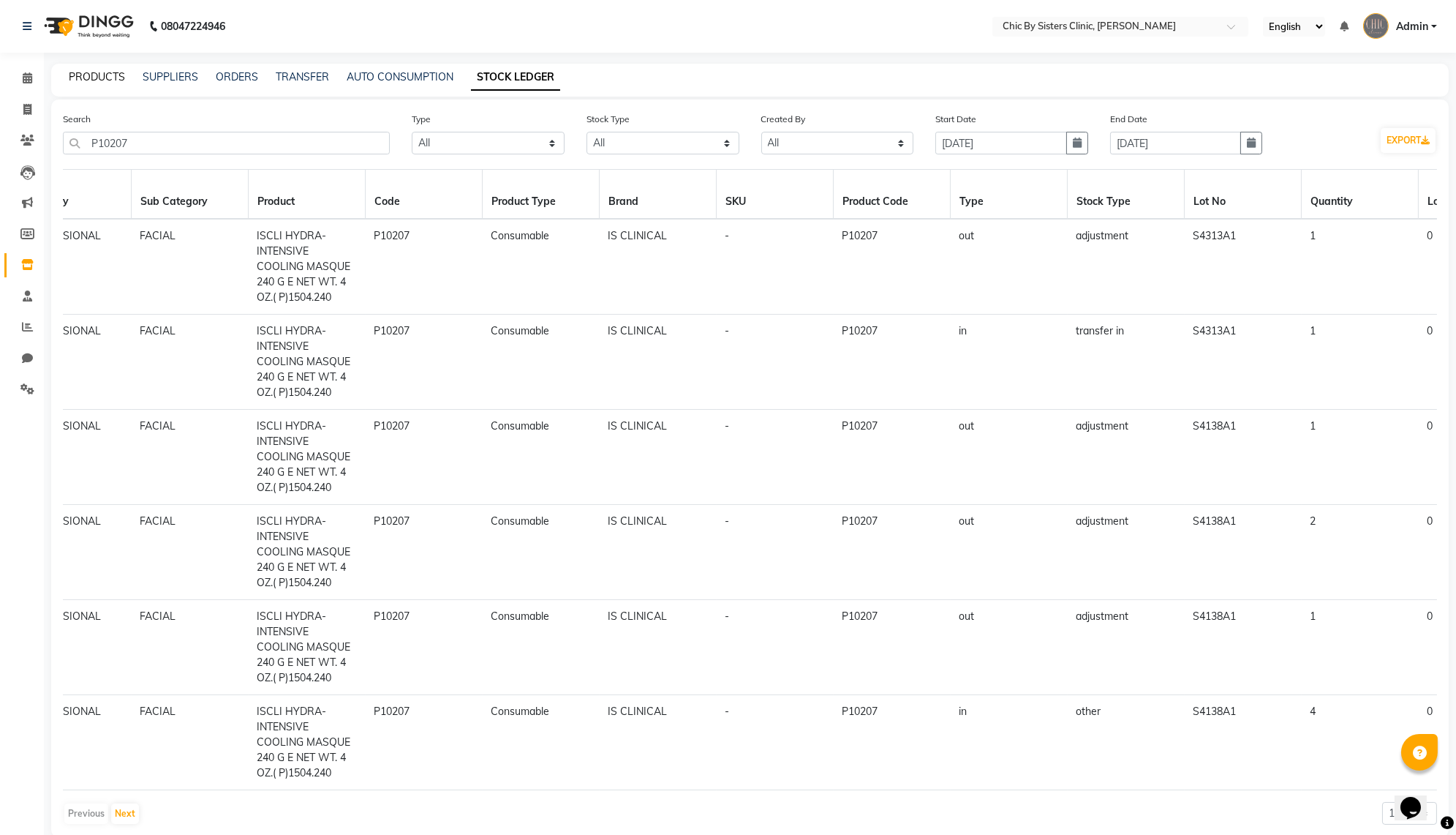
click at [93, 84] on link "PRODUCTS" at bounding box center [96, 77] width 57 height 13
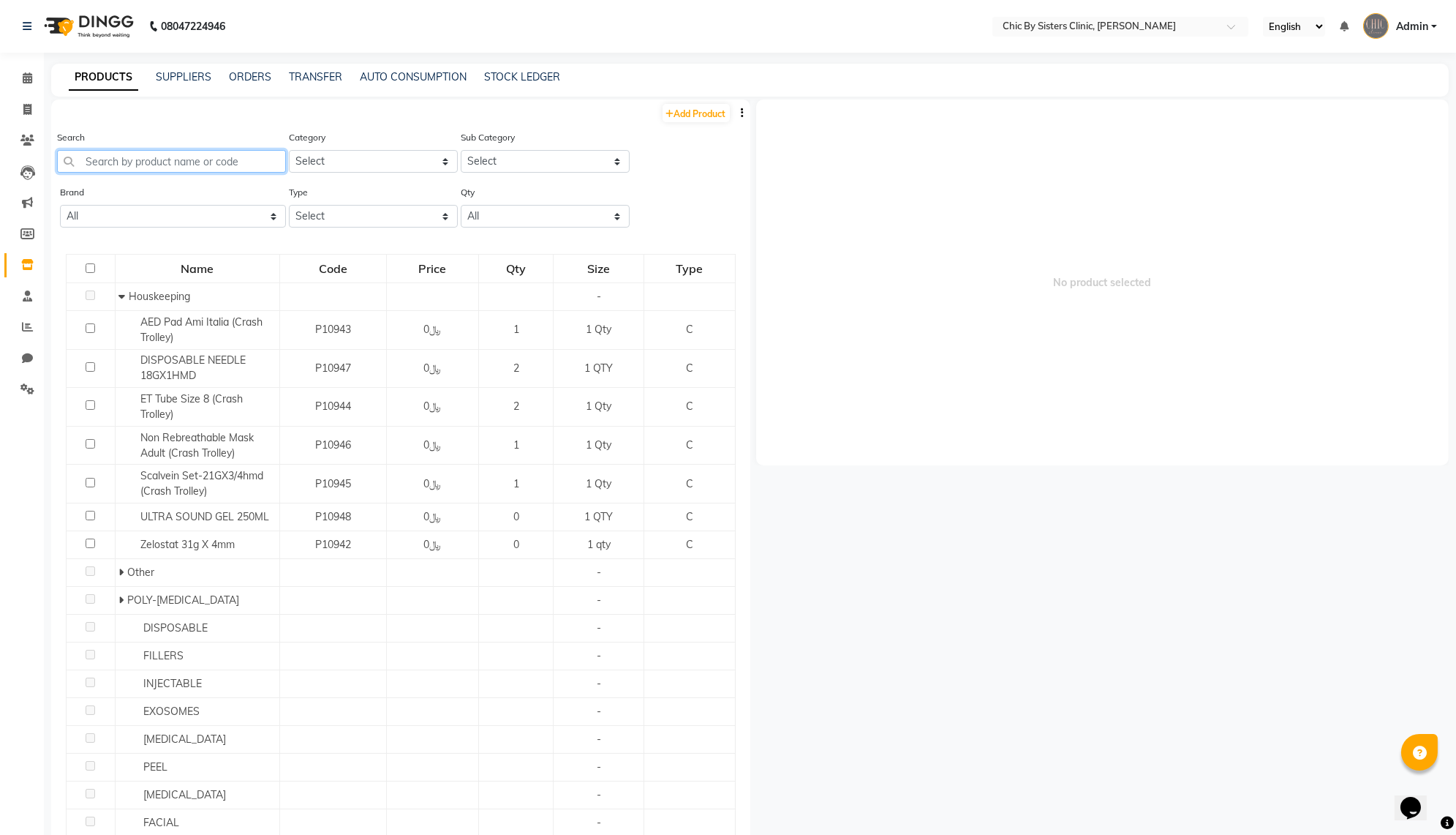
click at [175, 172] on input "text" at bounding box center [171, 162] width 229 height 23
paste input "P10207"
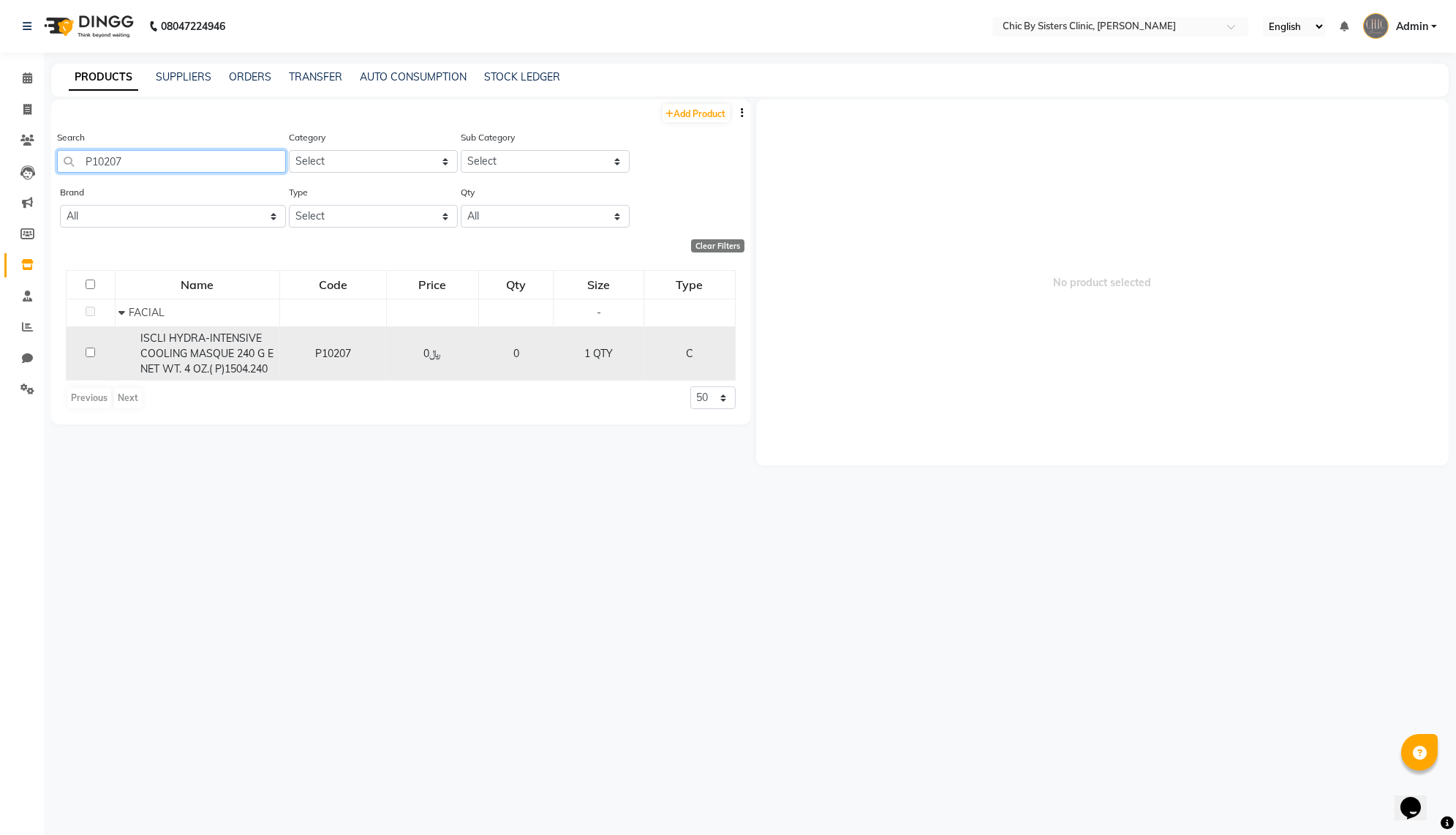
type input "P10207"
click at [190, 375] on span "ISCLI HYDRA-INTENSIVE COOLING MASQUE 240 G E NET WT. 4 OZ.( P)1504.240" at bounding box center [207, 353] width 133 height 44
select select
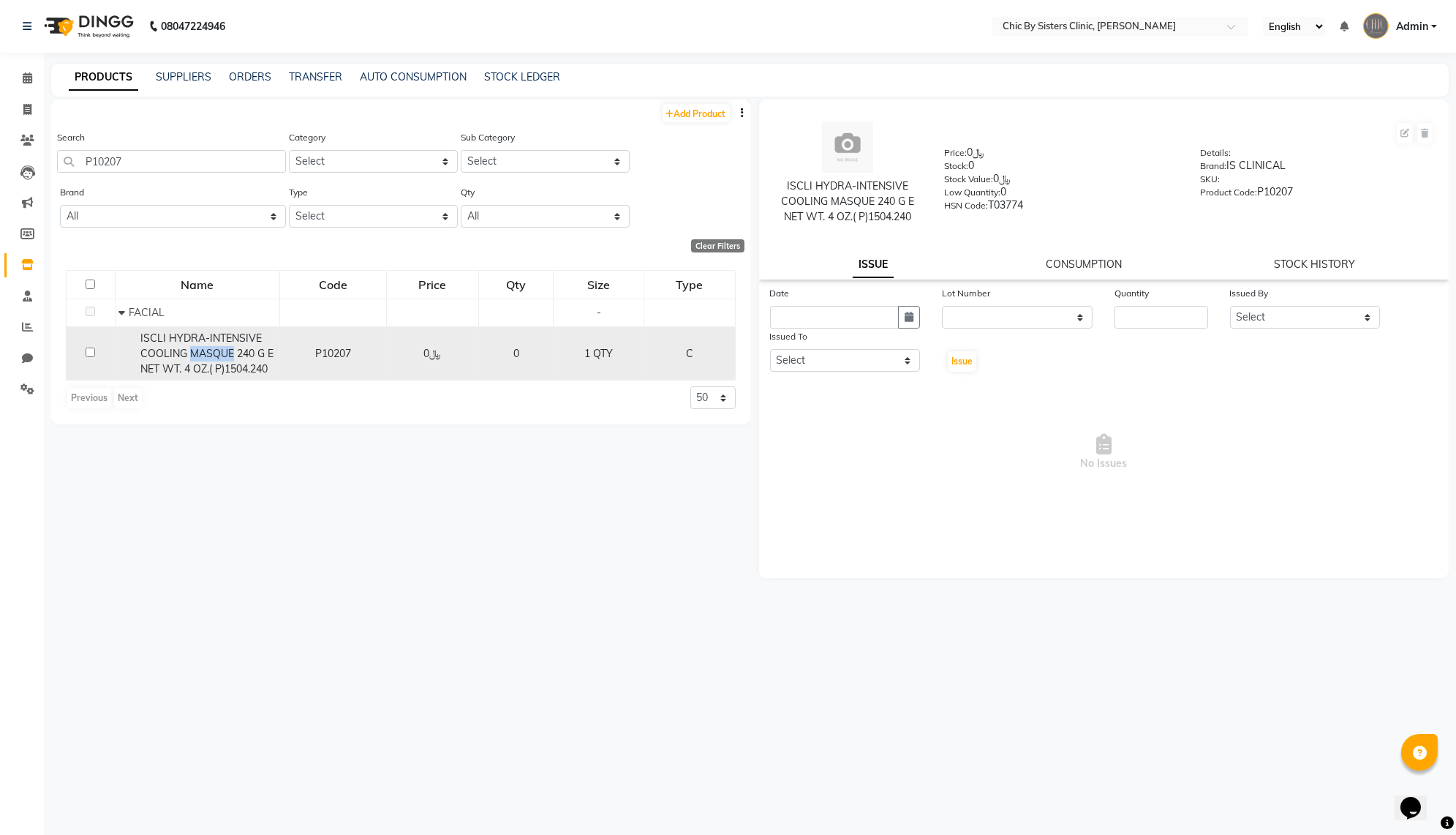
click at [190, 375] on span "ISCLI HYDRA-INTENSIVE COOLING MASQUE 240 G E NET WT. 4 OZ.( P)1504.240" at bounding box center [207, 353] width 133 height 44
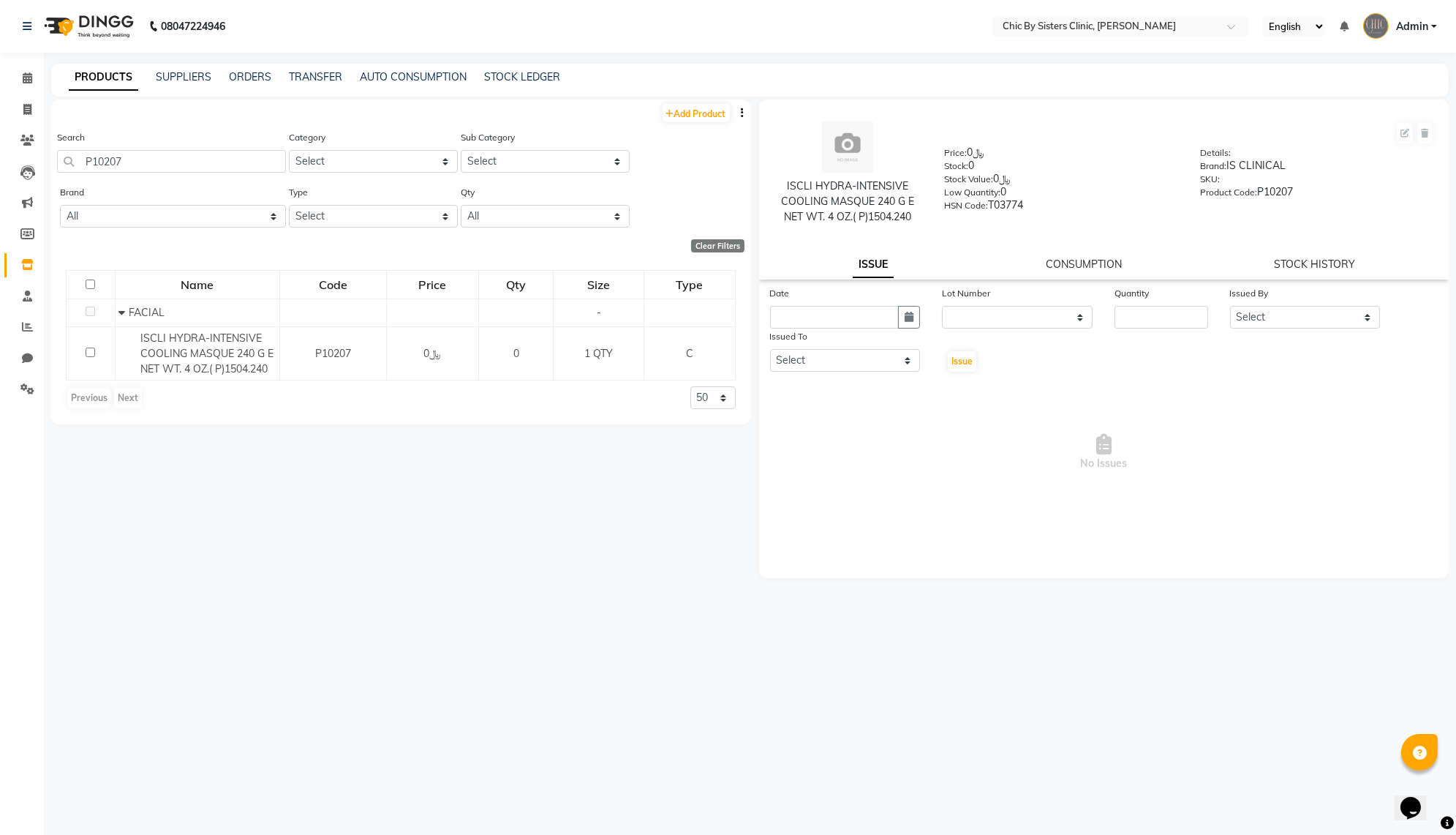
click at [1088, 272] on div "CONSUMPTION" at bounding box center [1083, 265] width 76 height 15
click at [1095, 270] on link "CONSUMPTION" at bounding box center [1083, 265] width 76 height 13
click at [1297, 270] on link "STOCK HISTORY" at bounding box center [1314, 265] width 81 height 13
select select "all"
